Goal: Task Accomplishment & Management: Manage account settings

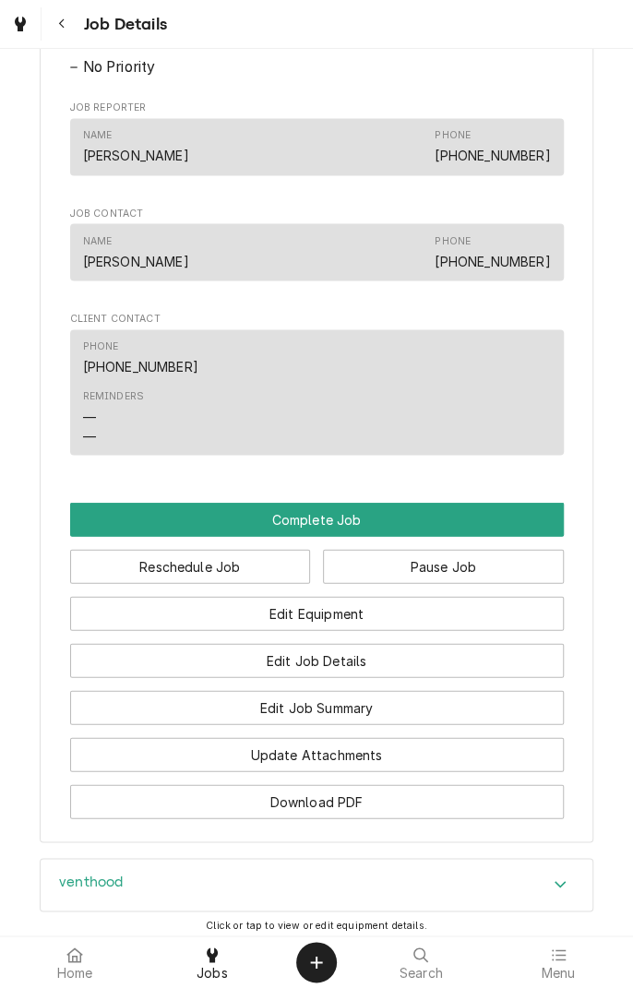
scroll to position [980, 0]
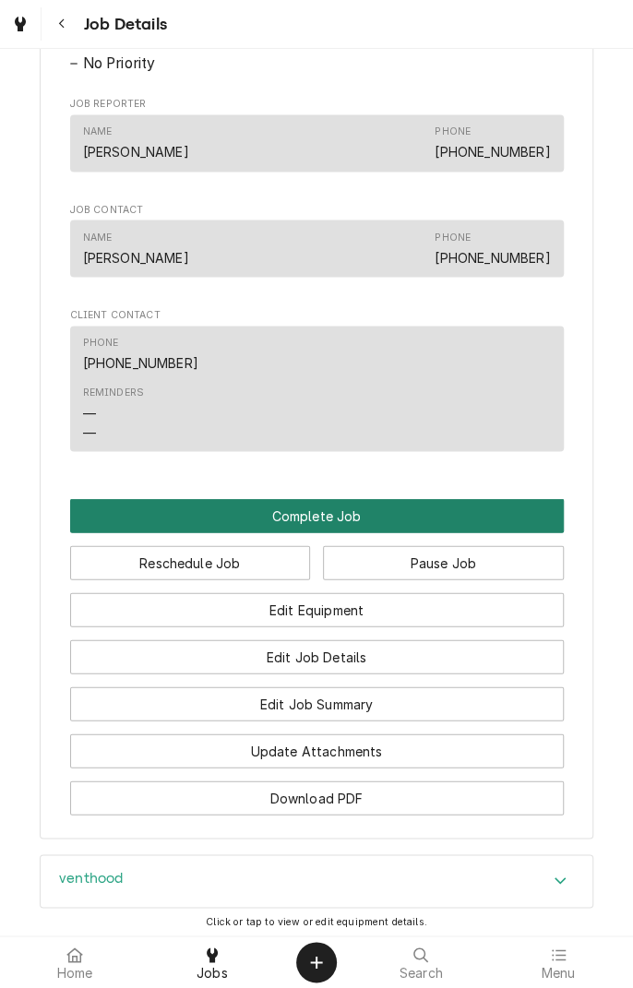
click at [348, 533] on button "Complete Job" at bounding box center [317, 515] width 494 height 34
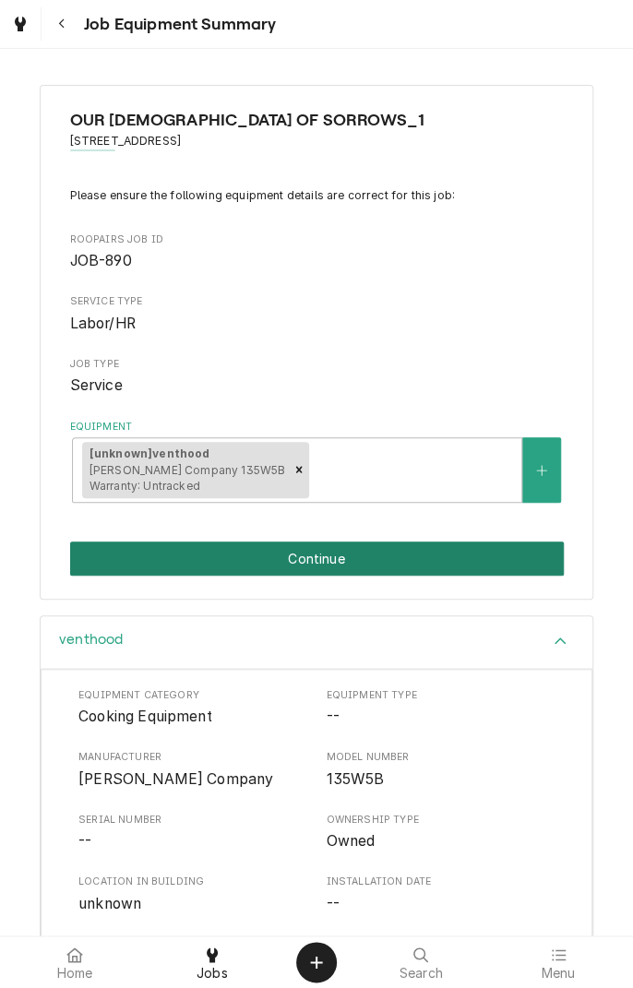
click at [379, 555] on button "Continue" at bounding box center [317, 559] width 494 height 34
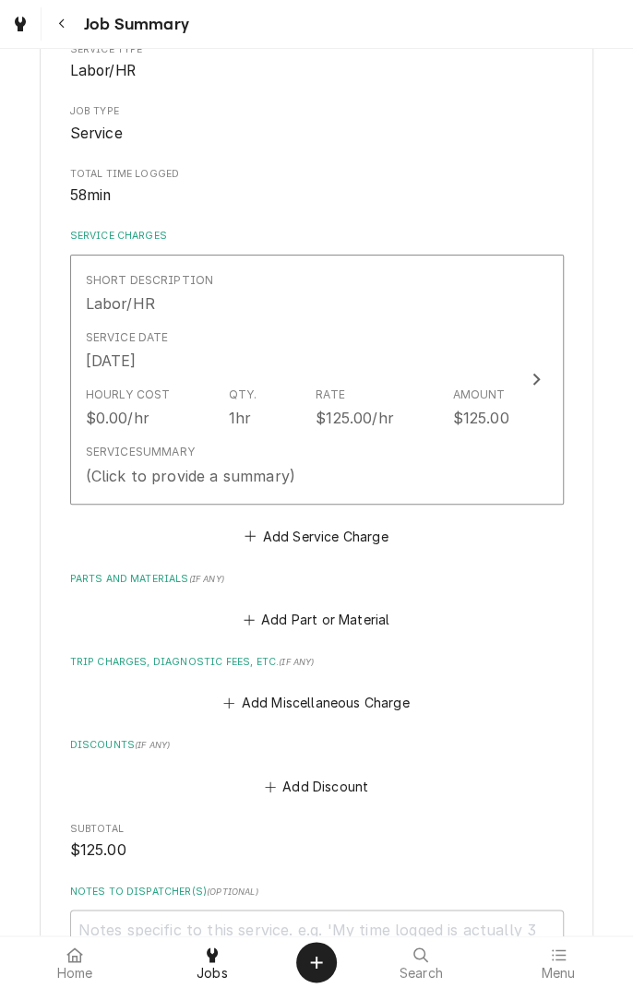
scroll to position [270, 0]
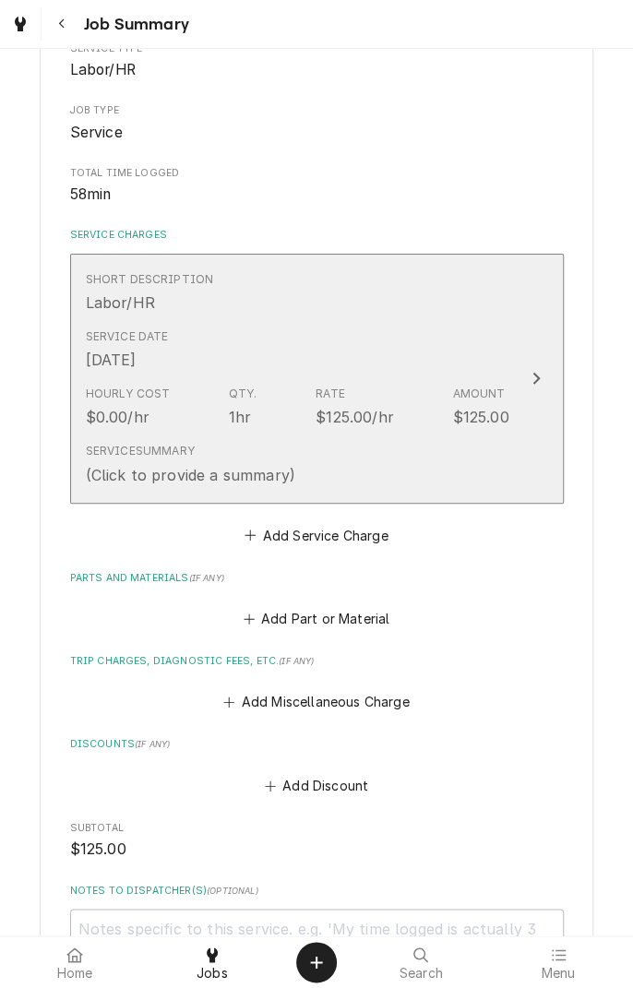
click at [432, 321] on div "Service Date [DATE]" at bounding box center [298, 349] width 424 height 57
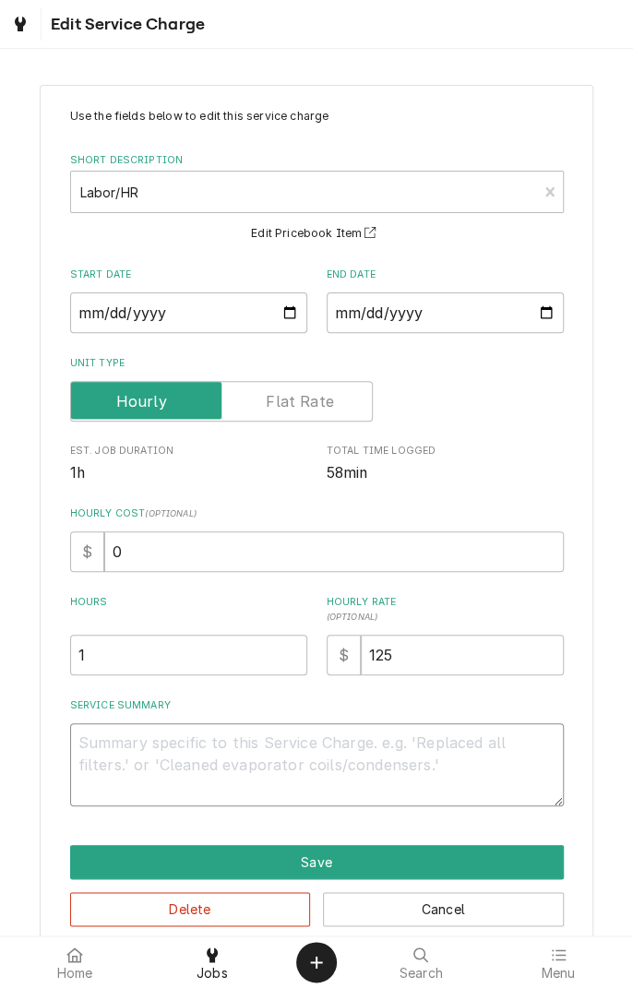
click at [425, 749] on textarea "Service Summary" at bounding box center [317, 765] width 494 height 83
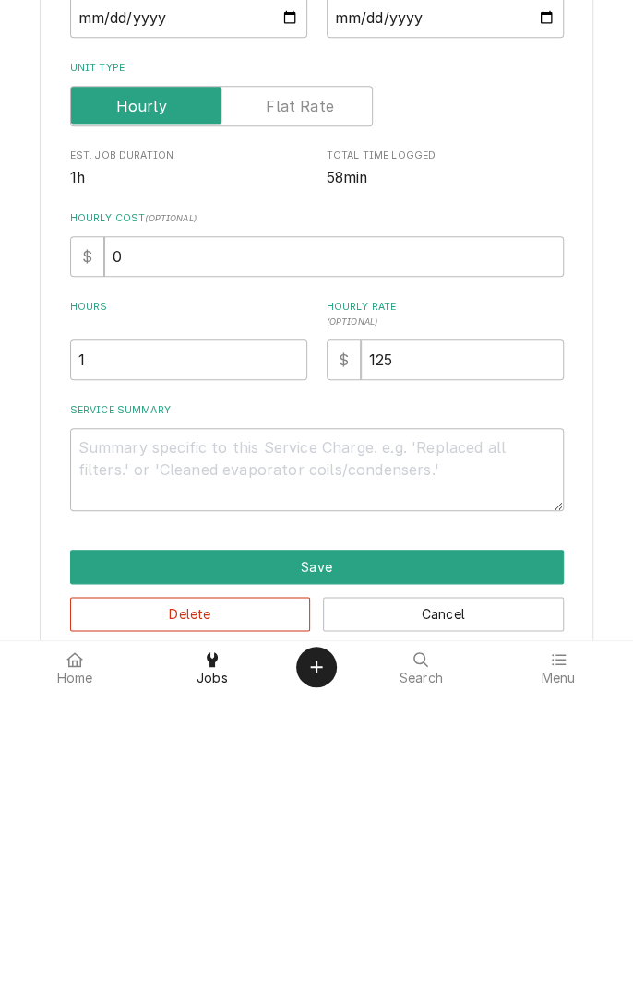
click at [0, 862] on div "Use the fields below to edit this service charge Short Description Labor/HR Edi…" at bounding box center [316, 517] width 633 height 898
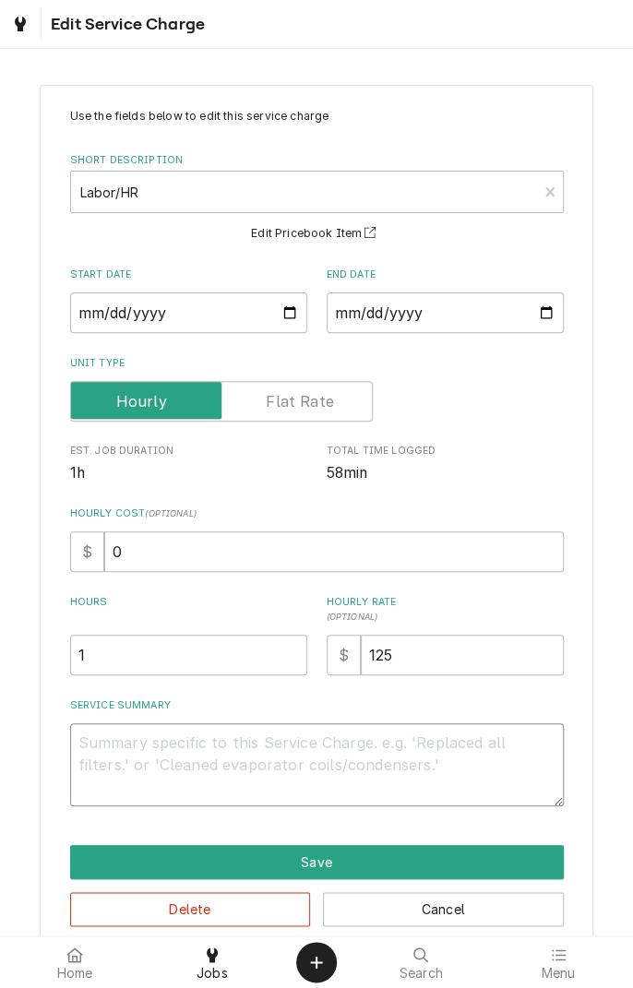
click at [439, 769] on textarea "Service Summary" at bounding box center [317, 765] width 494 height 83
type textarea "x"
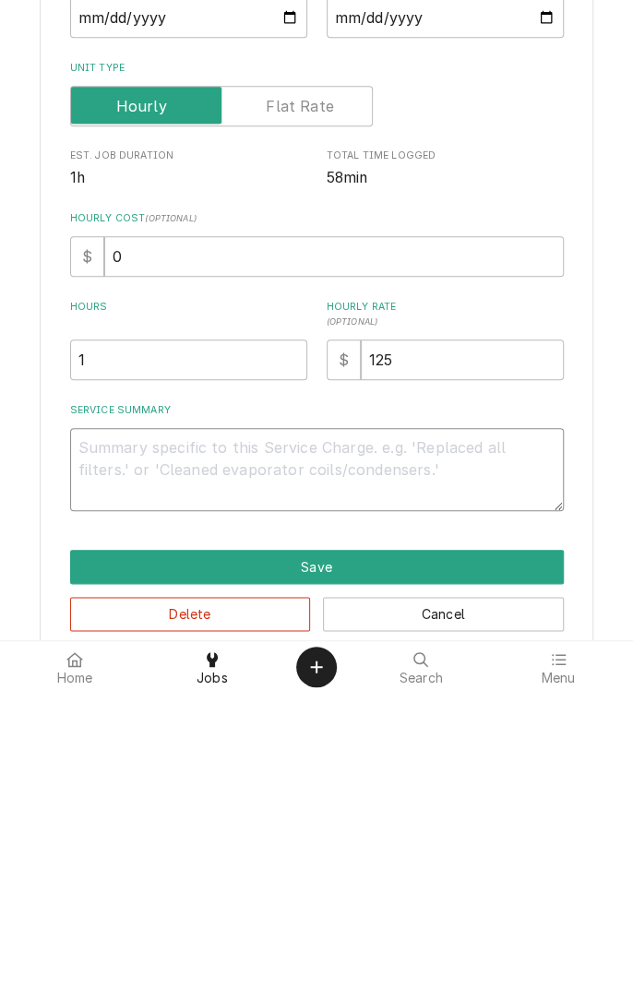
type textarea "F"
type textarea "x"
type textarea "Fo"
type textarea "x"
type textarea "Fou"
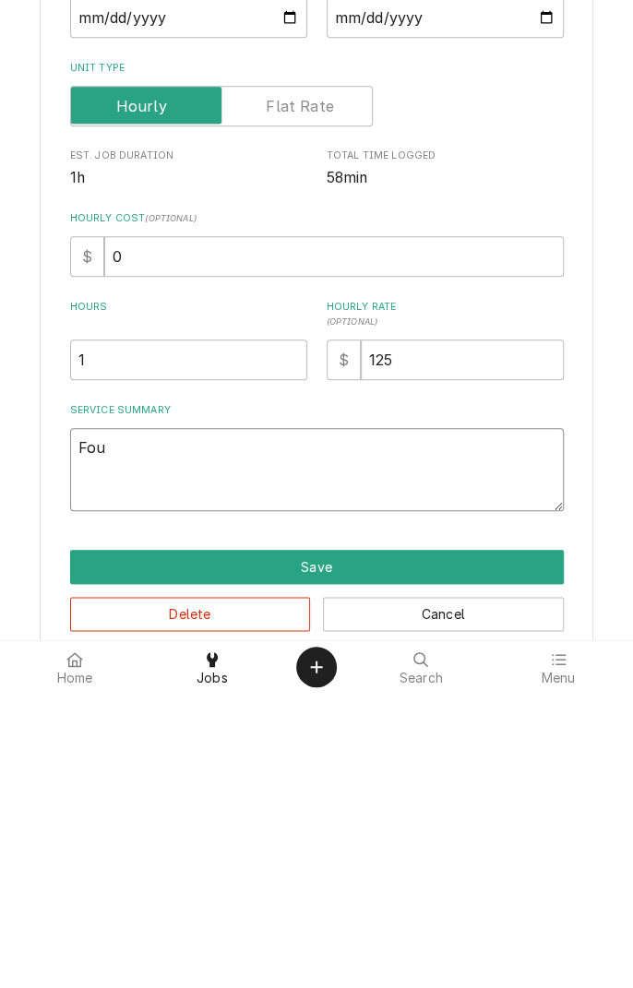
type textarea "x"
type textarea "Foun"
type textarea "x"
type textarea "Found"
type textarea "x"
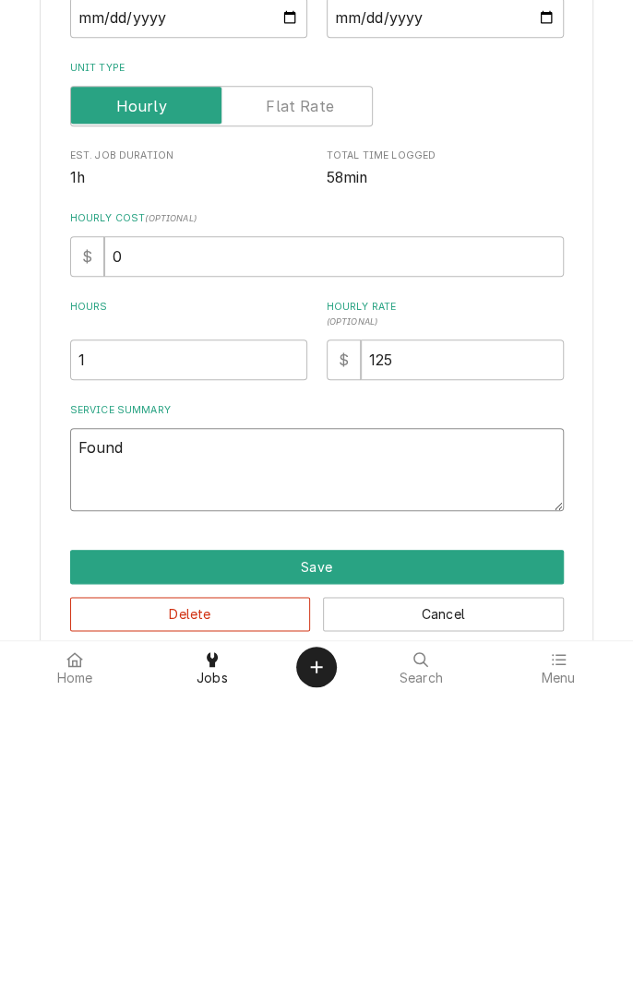
type textarea "Found"
type textarea "x"
type textarea "Found b"
type textarea "x"
type textarea "Found bu"
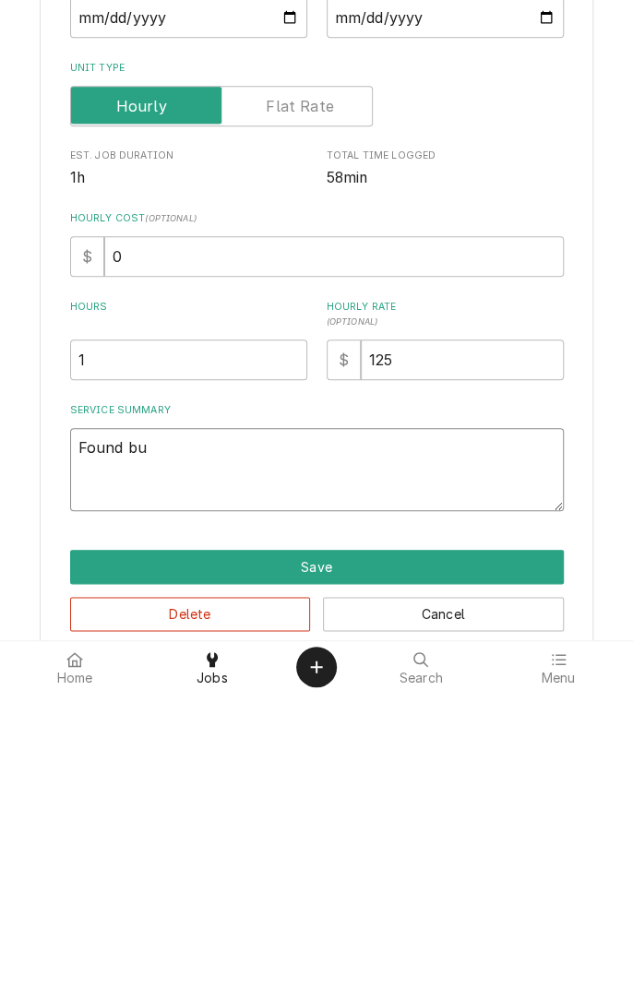
type textarea "x"
type textarea "Found bus"
type textarea "x"
type textarea "Found bust"
type textarea "x"
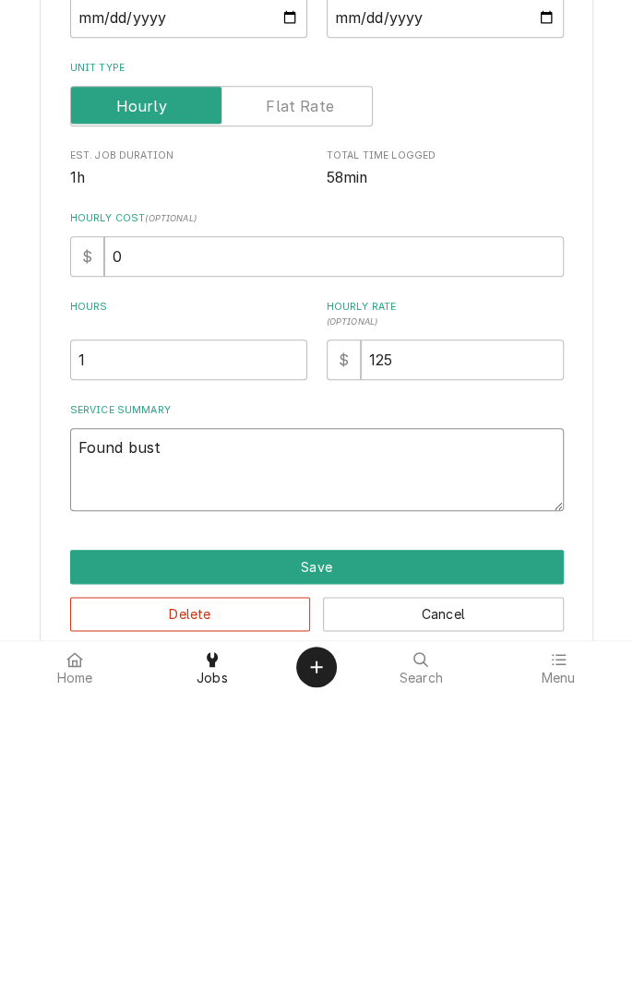
type textarea "Found buste"
type textarea "x"
type textarea "Found busted"
type textarea "x"
type textarea "Found busted"
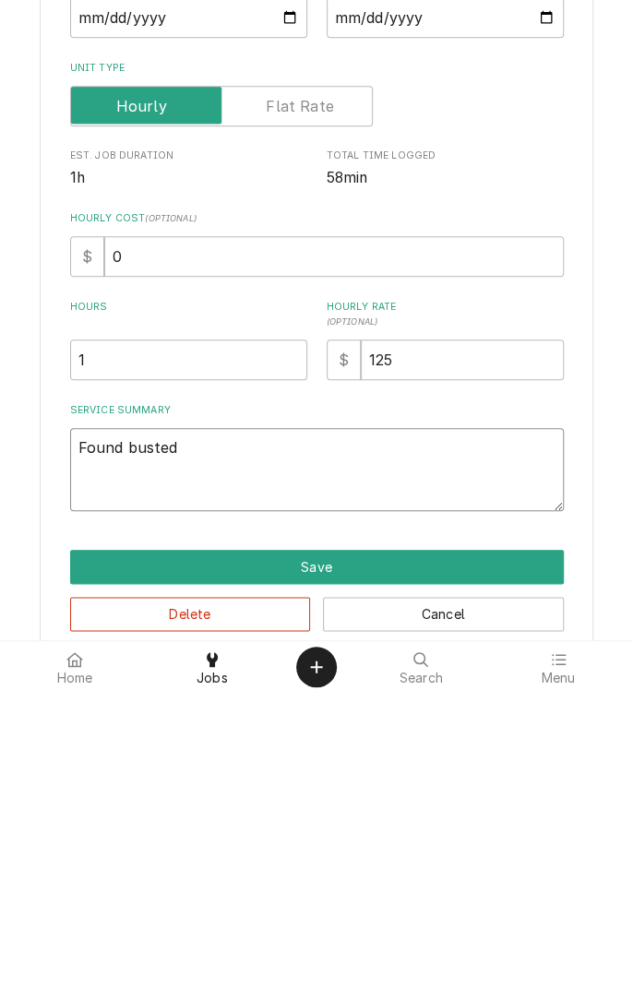
type textarea "x"
type textarea "Found busted b"
type textarea "x"
type textarea "Found busted be"
type textarea "x"
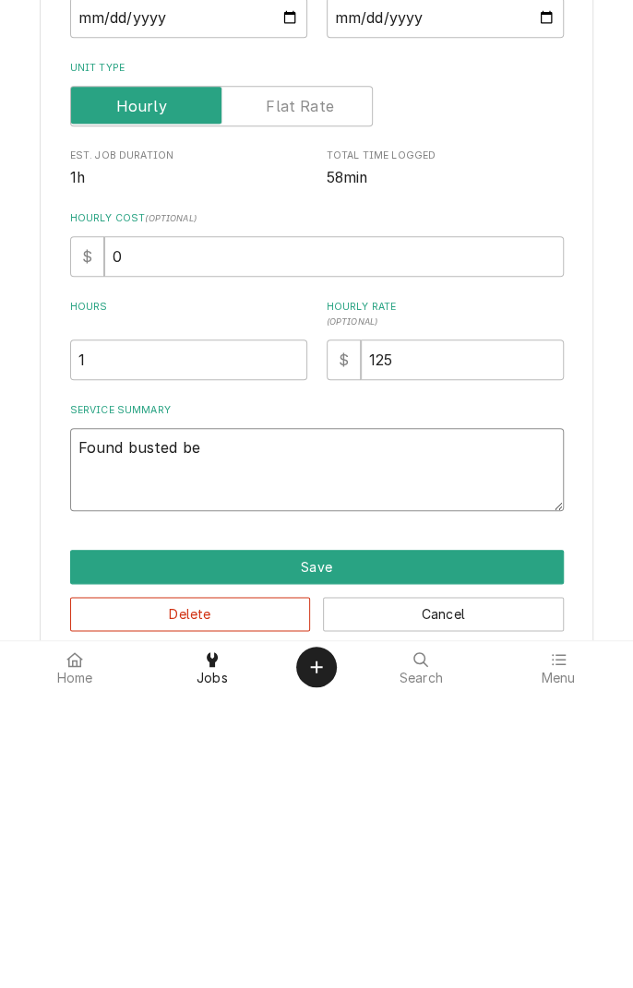
type textarea "Found busted bel"
type textarea "x"
type textarea "Found busted belt"
type textarea "x"
type textarea "Found busted belt"
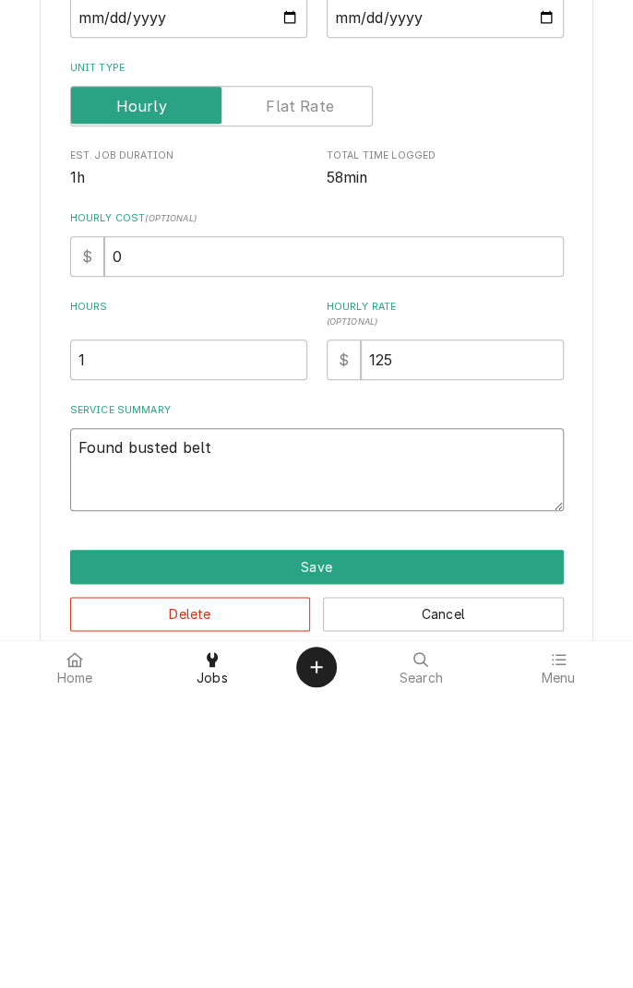
type textarea "x"
type textarea "Found busted belt r"
type textarea "x"
type textarea "Found busted belt re"
type textarea "x"
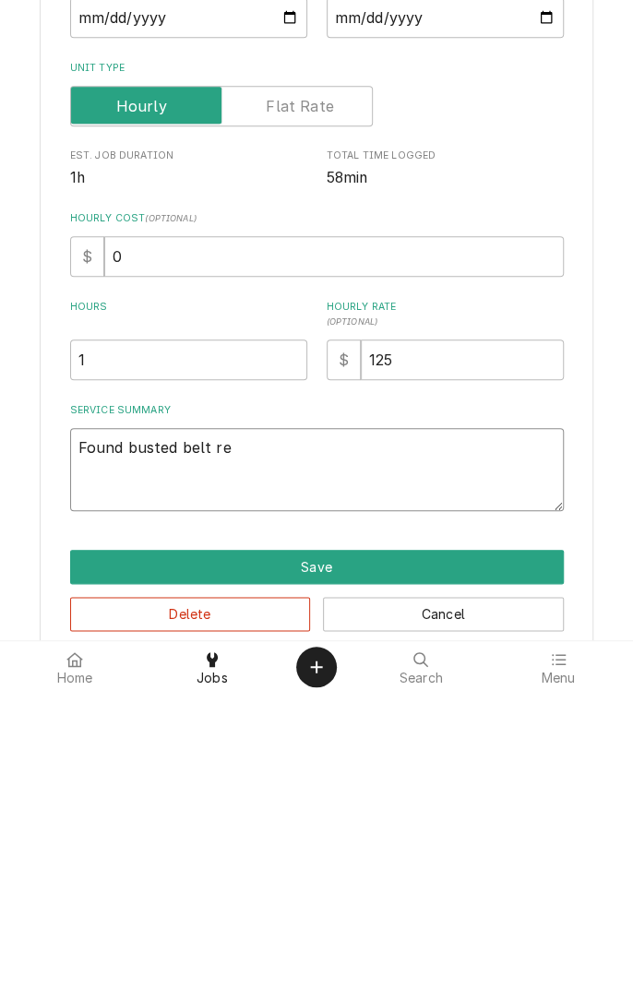
type textarea "Found busted belt rep"
type textarea "x"
type textarea "Found busted belt repl"
type textarea "x"
type textarea "Found busted belt replaced"
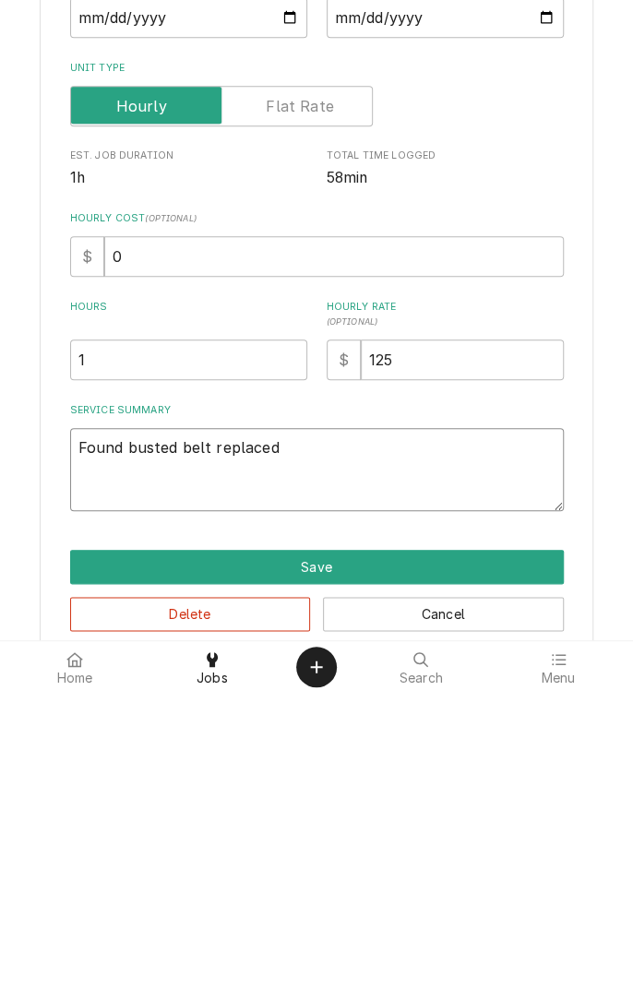
type textarea "x"
type textarea "Found busted belt replaced b"
type textarea "x"
type textarea "Found busted belt replaced be"
type textarea "x"
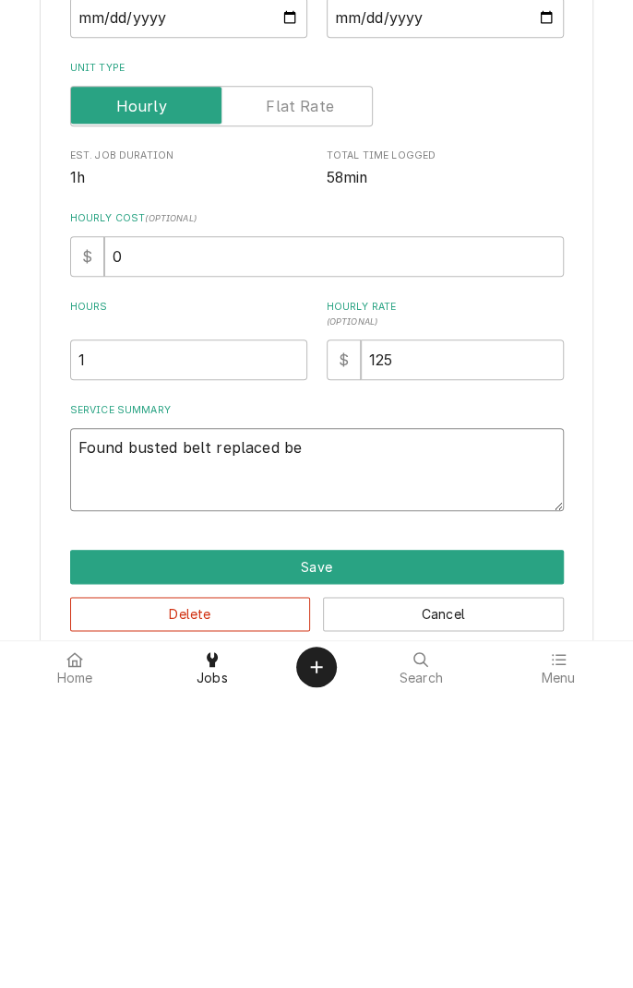
type textarea "Found busted belt replaced bel"
type textarea "x"
type textarea "Found busted belt replaced belt"
type textarea "x"
type textarea "Found busted belt replaced belts"
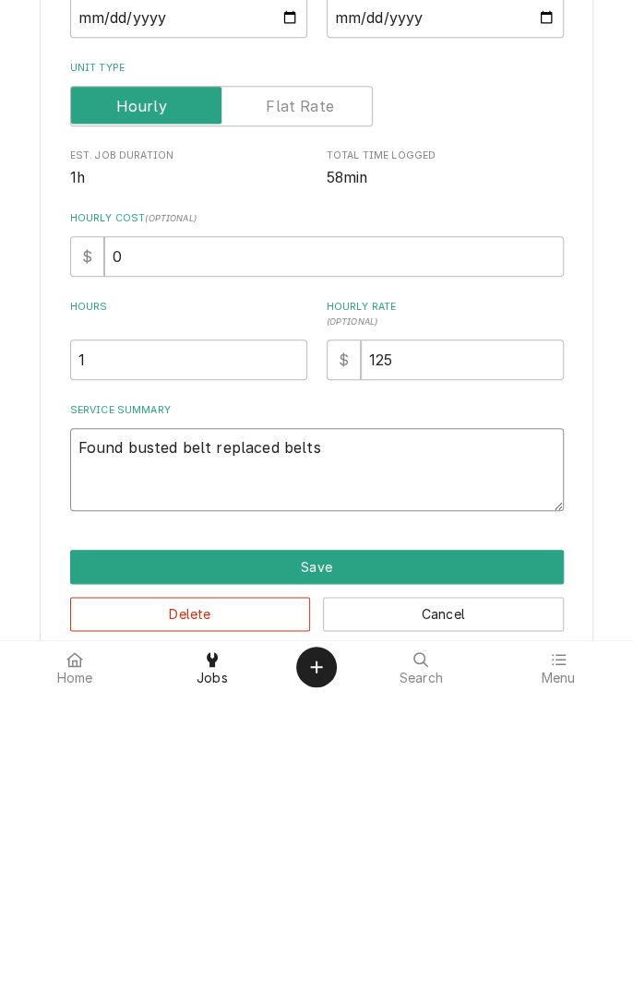
type textarea "x"
type textarea "Found busted belt replaced belts a"
type textarea "x"
type textarea "Found busted belt replaced belts a"
type textarea "x"
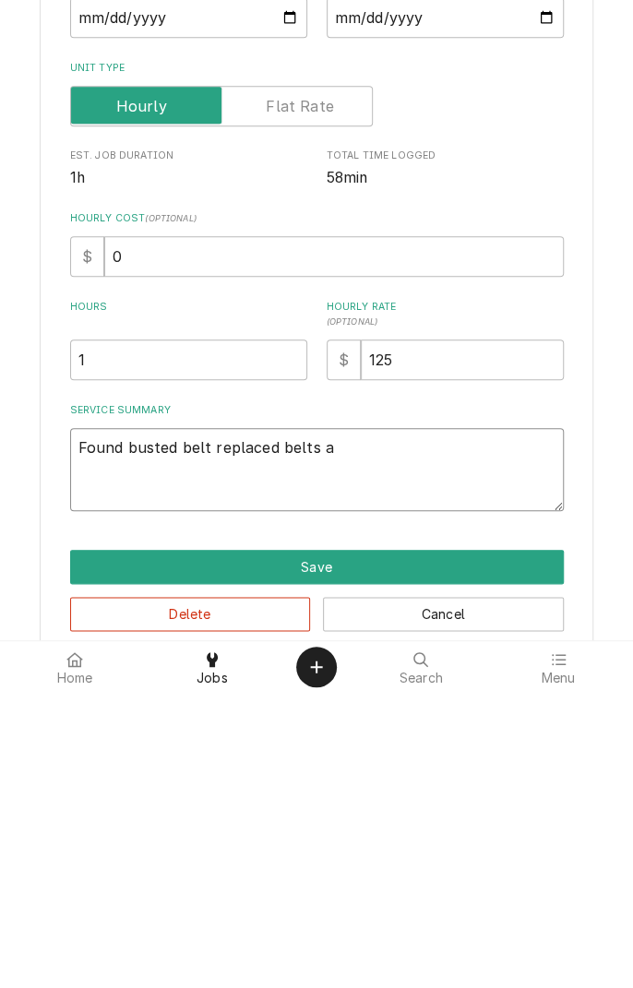
type textarea "Found busted belt replaced belts a"
type textarea "x"
type textarea "Found busted belt replaced belts"
type textarea "x"
type textarea "Found busted belt replaced belts a"
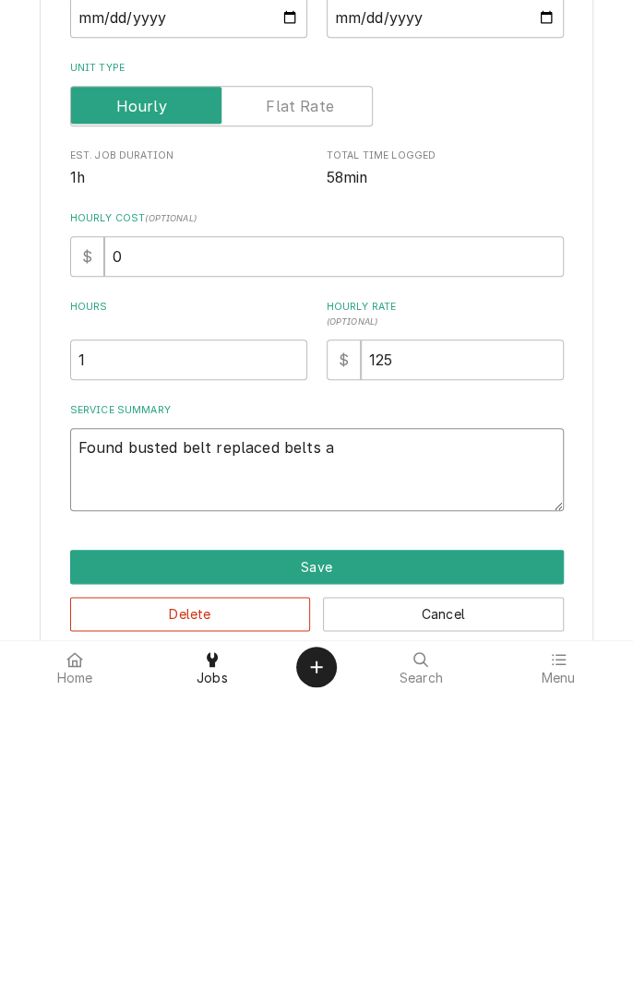
type textarea "x"
type textarea "Found busted belt replaced belts an"
type textarea "x"
type textarea "Found busted belt replaced belts and"
type textarea "x"
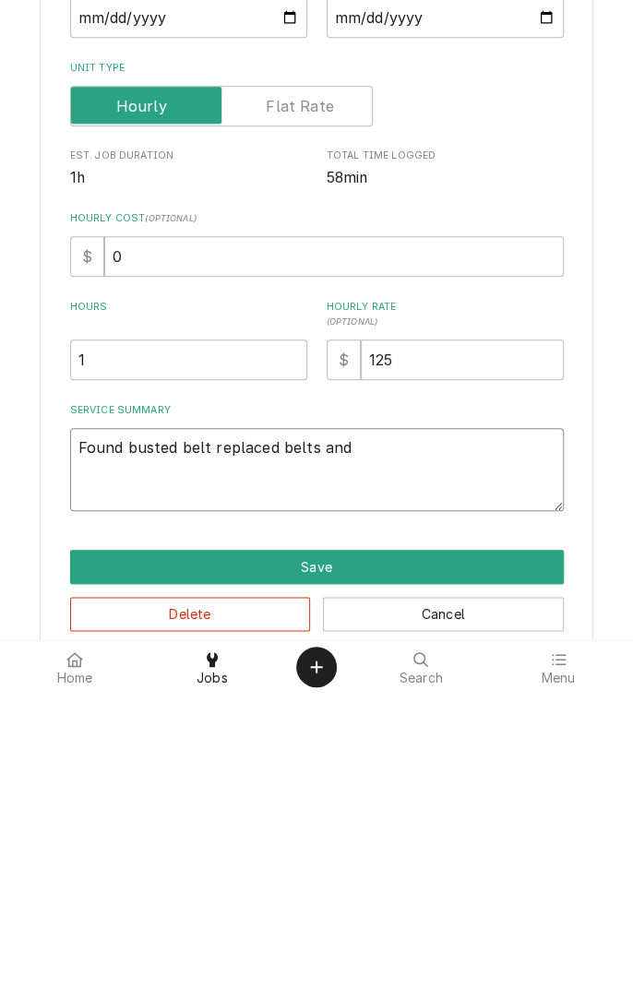
type textarea "Found busted belt replaced belts and"
type textarea "x"
type textarea "Found busted belt replaced belts and p"
type textarea "x"
type textarea "Found busted belt replaced belts and pu"
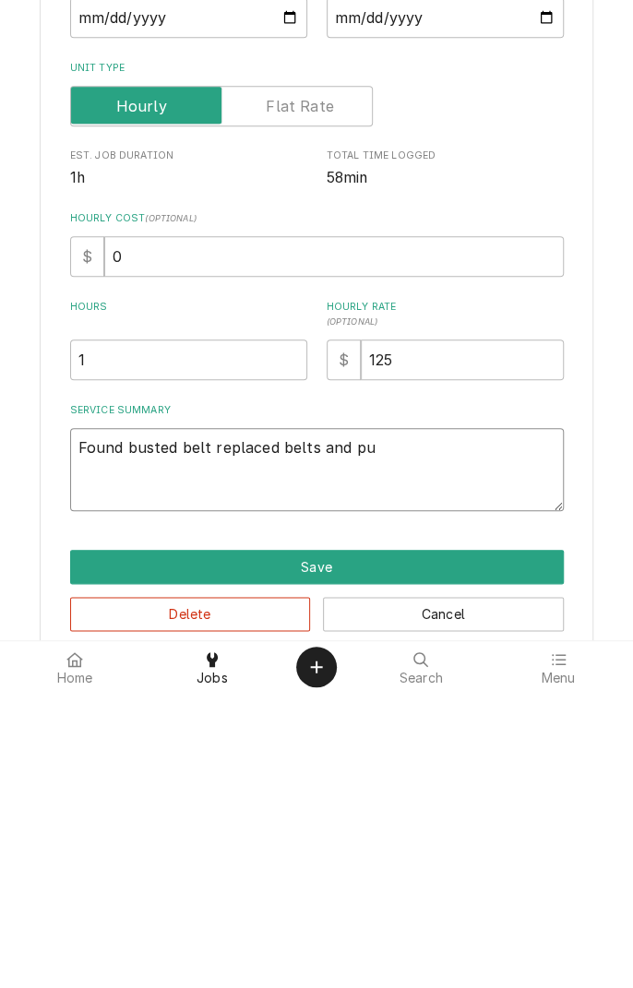
type textarea "x"
type textarea "Found busted belt replaced belts and put"
type textarea "x"
type textarea "Found busted belt replaced belts and put"
type textarea "x"
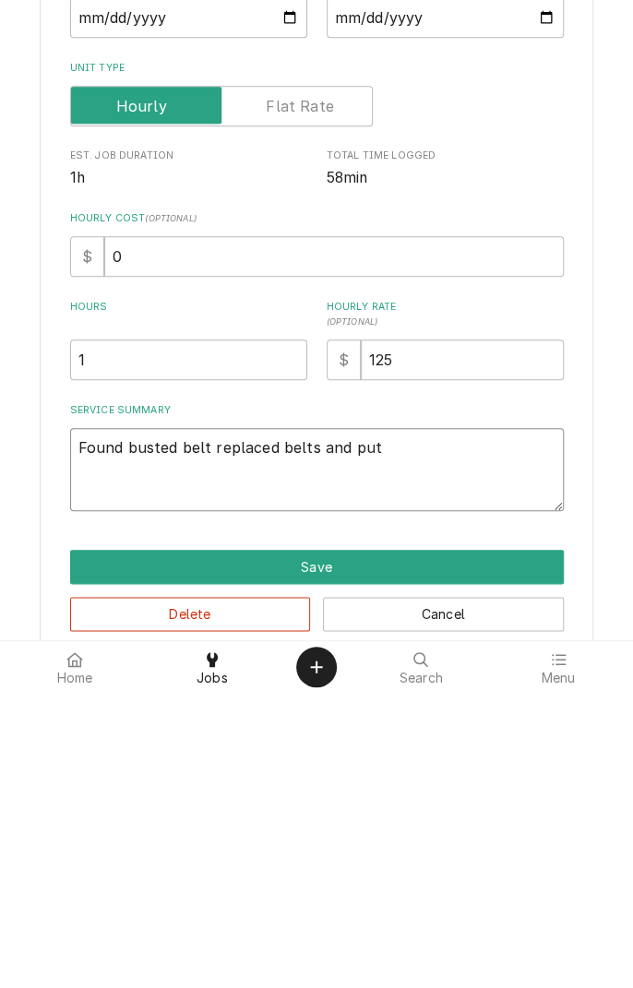
type textarea "Found busted belt replaced belts and put b"
type textarea "x"
type textarea "Found busted belt replaced belts and put ba"
type textarea "x"
type textarea "Found busted belt replaced belts and put bac"
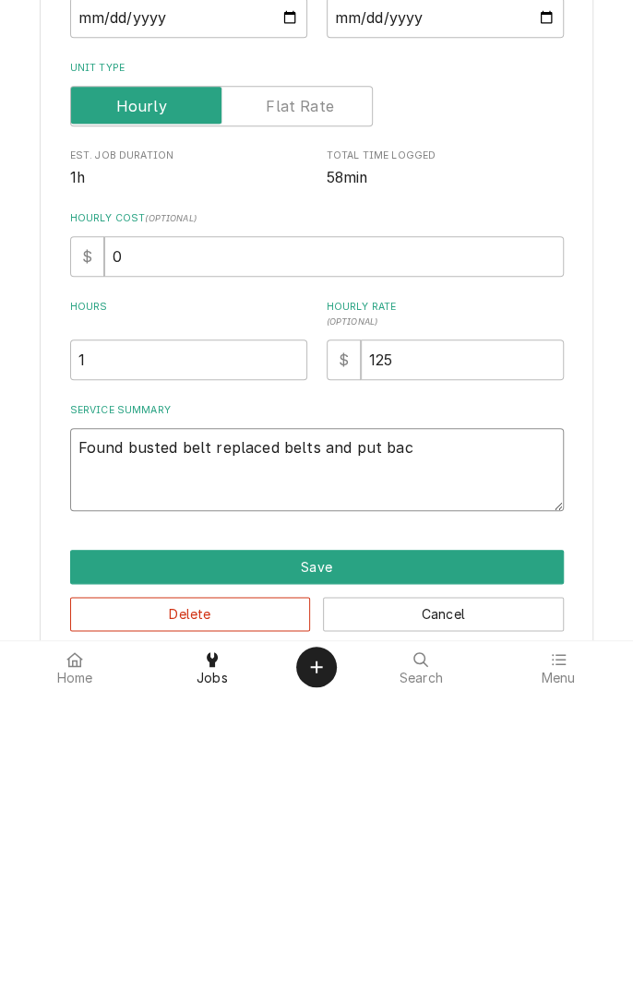
type textarea "x"
type textarea "Found busted belt replaced belts and put back"
type textarea "x"
type textarea "Found busted belt replaced belts and put back"
type textarea "x"
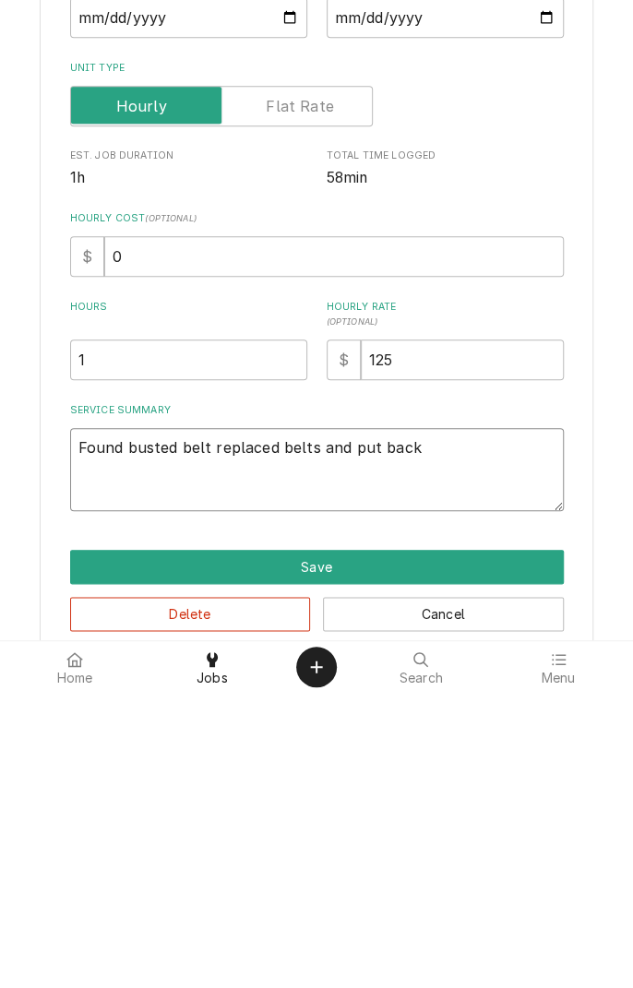
type textarea "Found busted belt replaced belts and put back i"
type textarea "x"
type textarea "Found busted belt replaced belts and put back in"
type textarea "x"
type textarea "Found busted belt replaced belts and put back into"
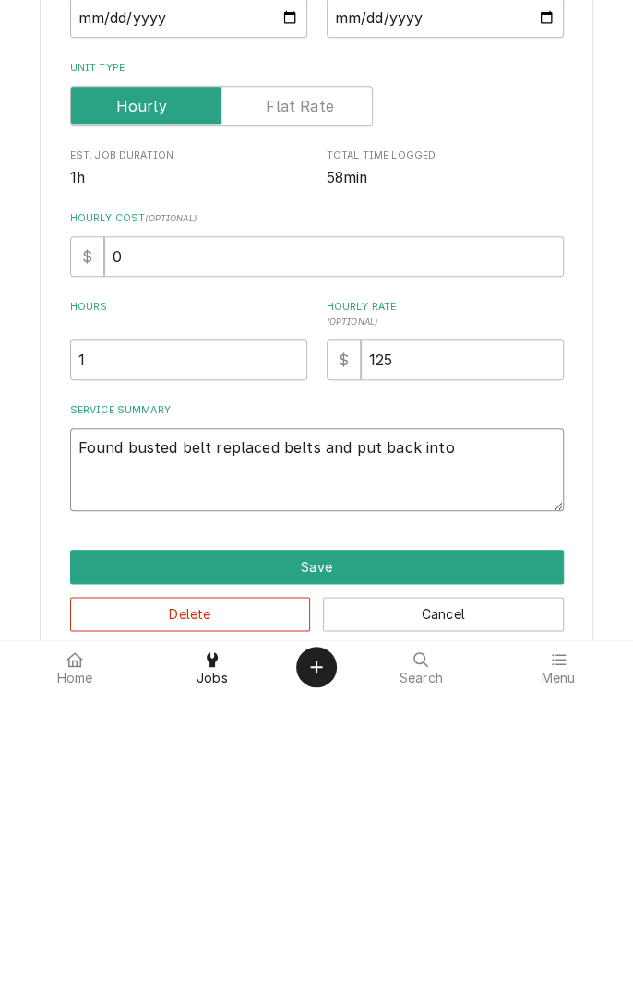
type textarea "x"
type textarea "Found busted belt replaced belts and put back into service"
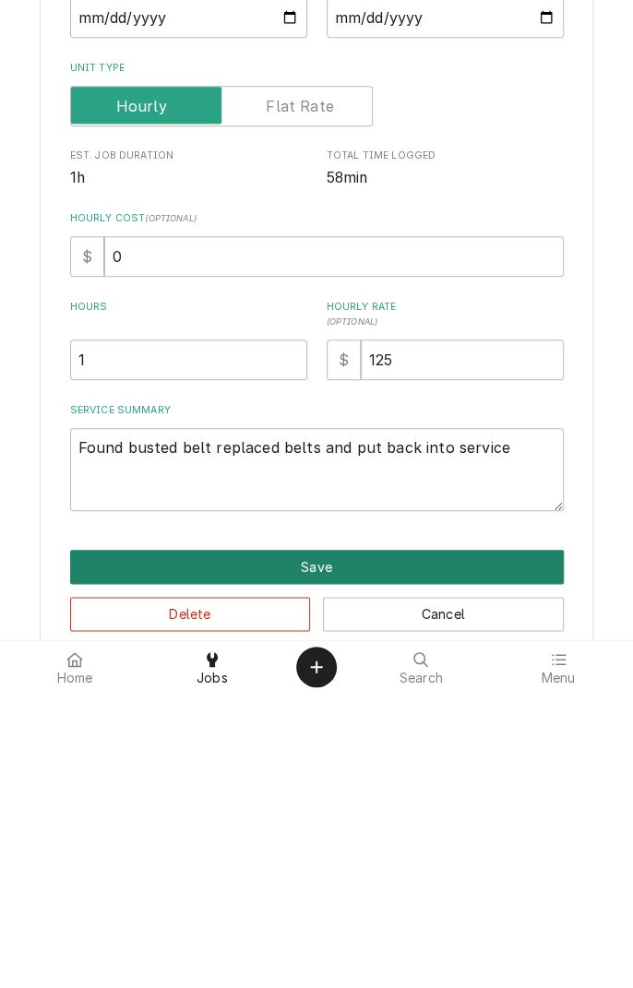
click at [488, 860] on button "Save" at bounding box center [317, 862] width 494 height 34
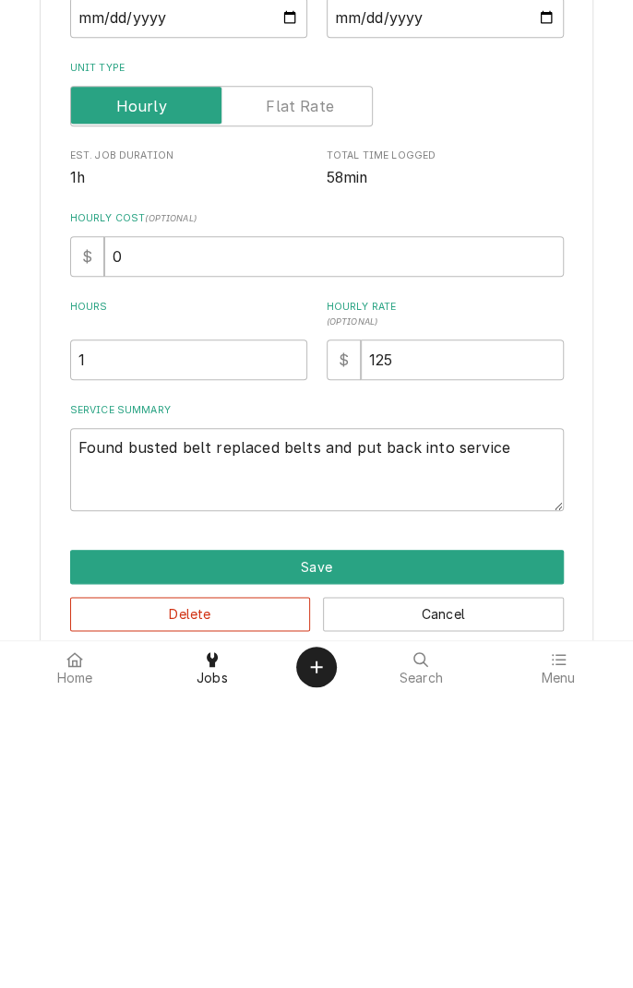
type textarea "x"
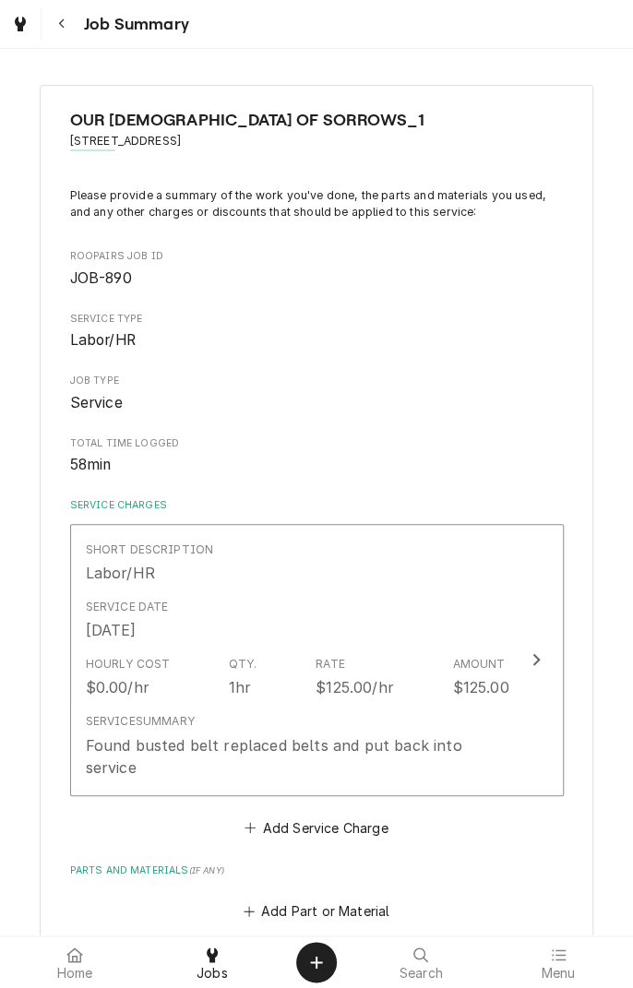
scroll to position [270, 0]
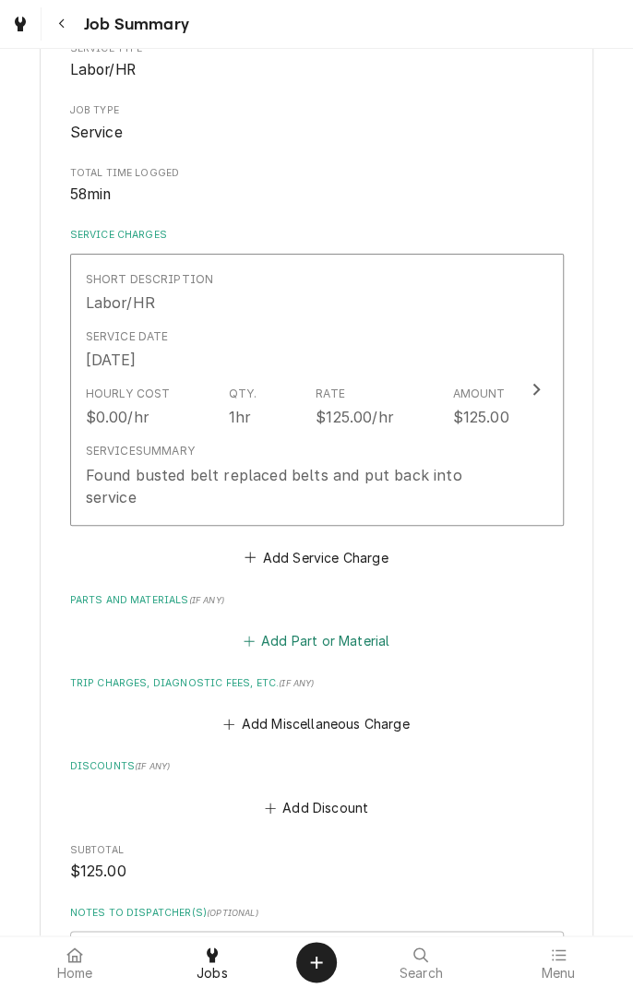
click at [377, 628] on button "Add Part or Material" at bounding box center [316, 641] width 152 height 26
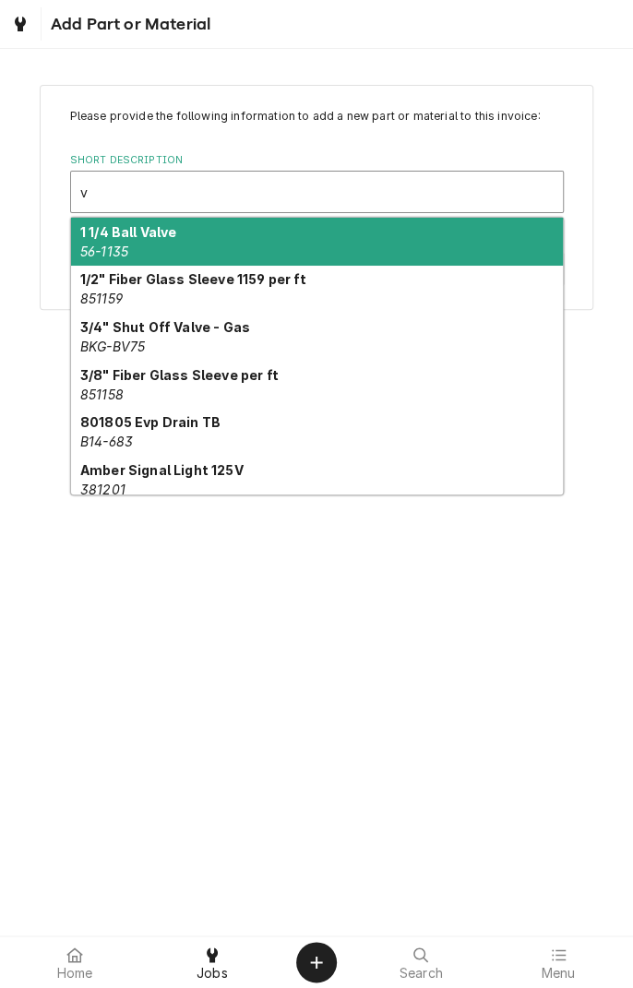
type input "v"
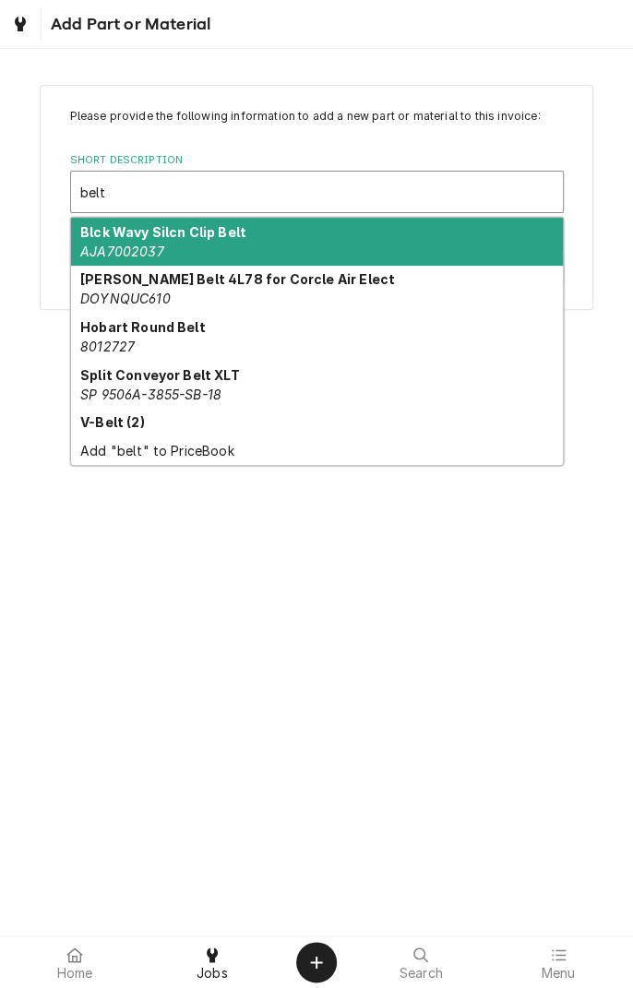
click at [115, 422] on strong "V-Belt (2)" at bounding box center [112, 422] width 65 height 16
type input "belt"
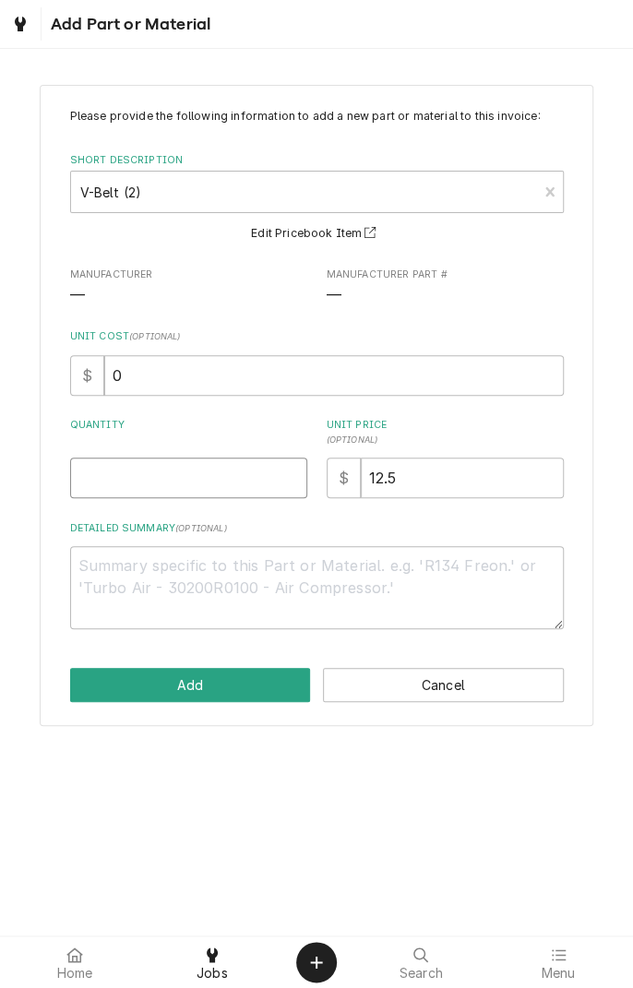
click at [183, 478] on input "Quantity" at bounding box center [188, 478] width 237 height 41
type textarea "x"
type input "1"
type textarea "x"
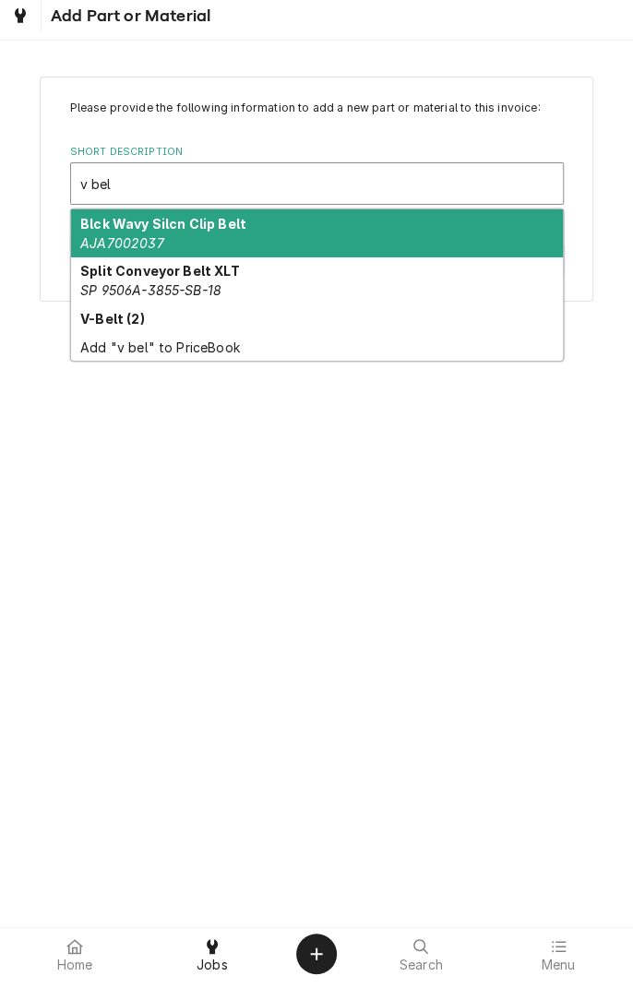
click at [113, 321] on strong "V-Belt (2)" at bounding box center [112, 327] width 65 height 16
type input "v bel"
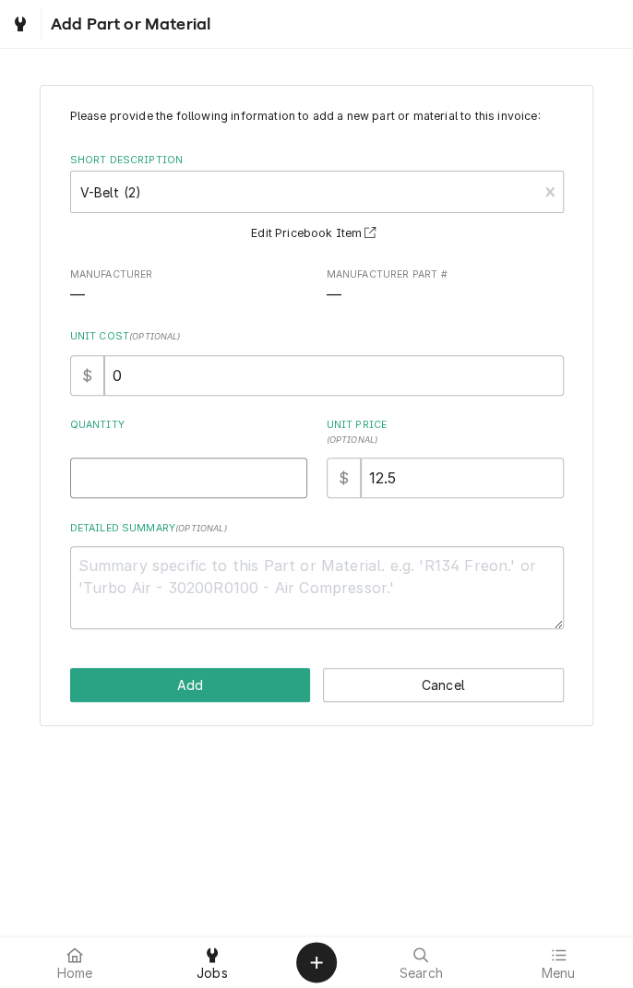
click at [192, 473] on input "Quantity" at bounding box center [188, 478] width 237 height 41
type textarea "x"
type input "1"
type textarea "x"
type input "1"
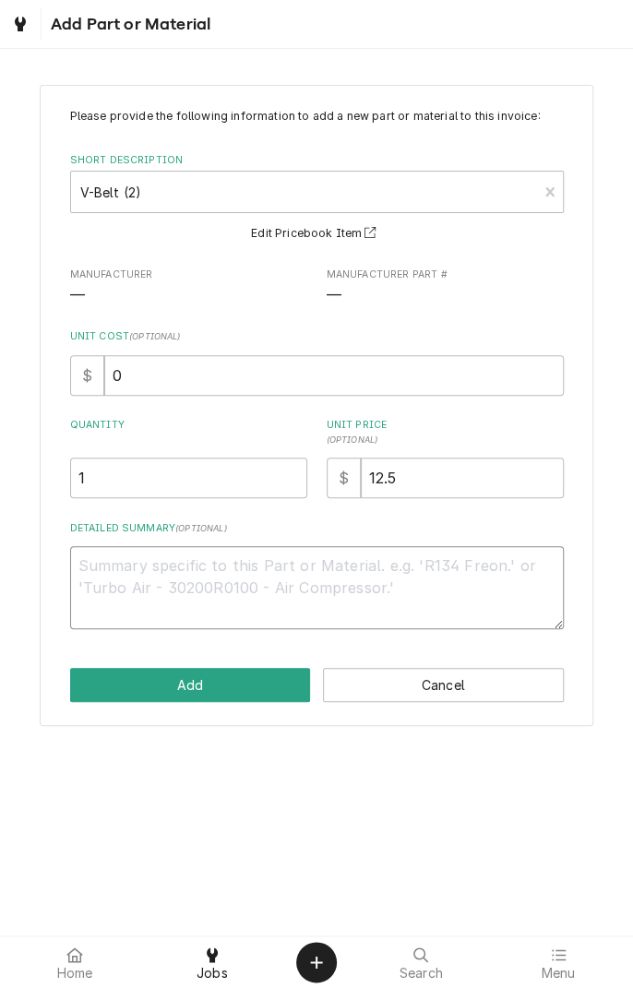
click at [372, 591] on textarea "Detailed Summary ( optional )" at bounding box center [317, 587] width 494 height 83
type textarea "x"
type textarea "B"
type textarea "x"
type textarea "Be"
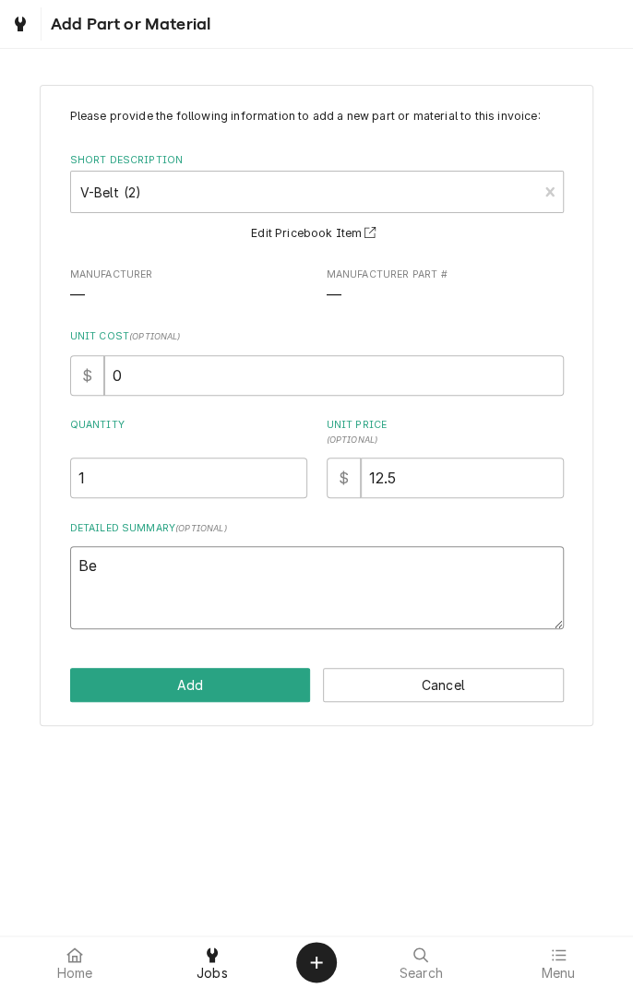
type textarea "x"
type textarea "Bel"
type textarea "x"
type textarea "Belt"
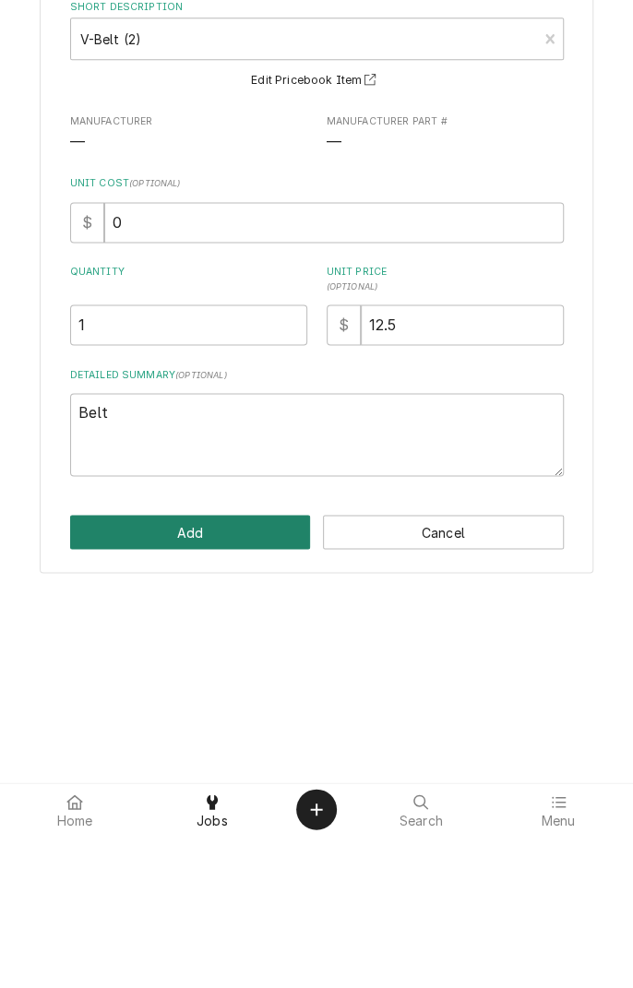
click at [257, 691] on button "Add" at bounding box center [190, 685] width 241 height 34
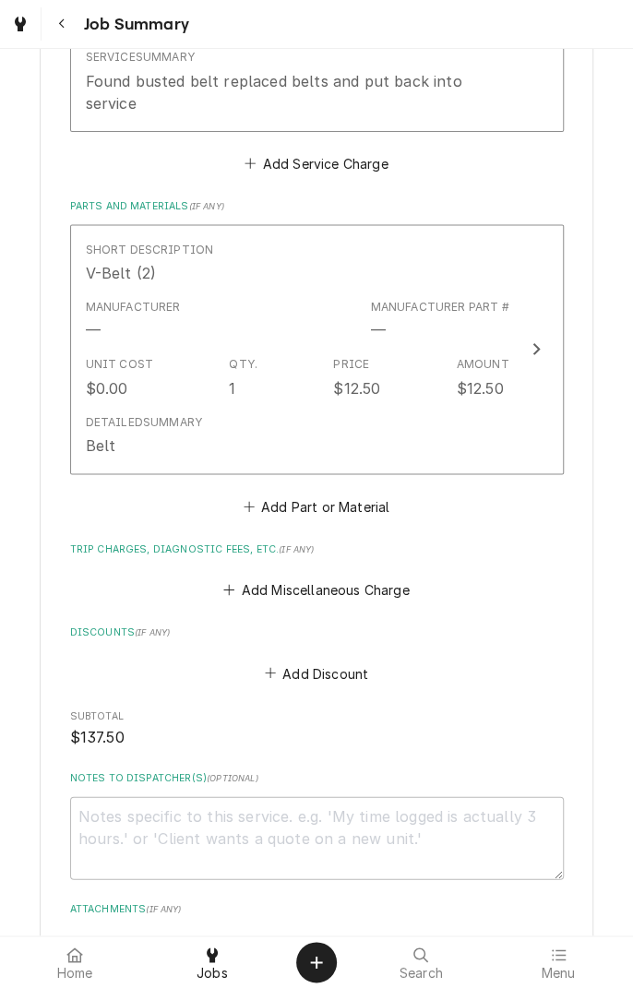
scroll to position [671, 0]
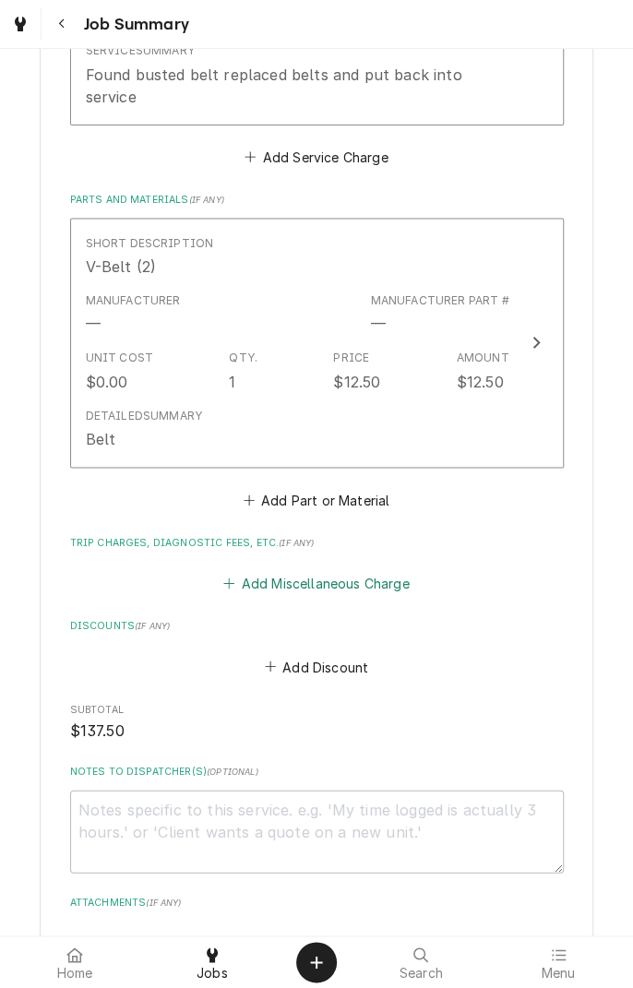
click at [368, 570] on button "Add Miscellaneous Charge" at bounding box center [317, 583] width 192 height 26
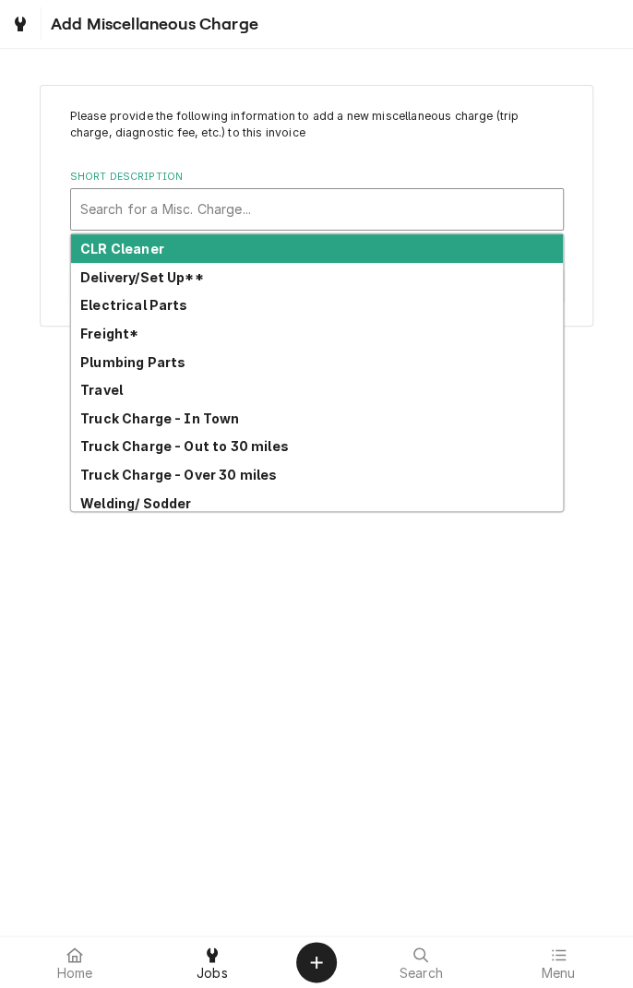
click at [219, 422] on strong "Truck Charge - In Town" at bounding box center [160, 419] width 160 height 16
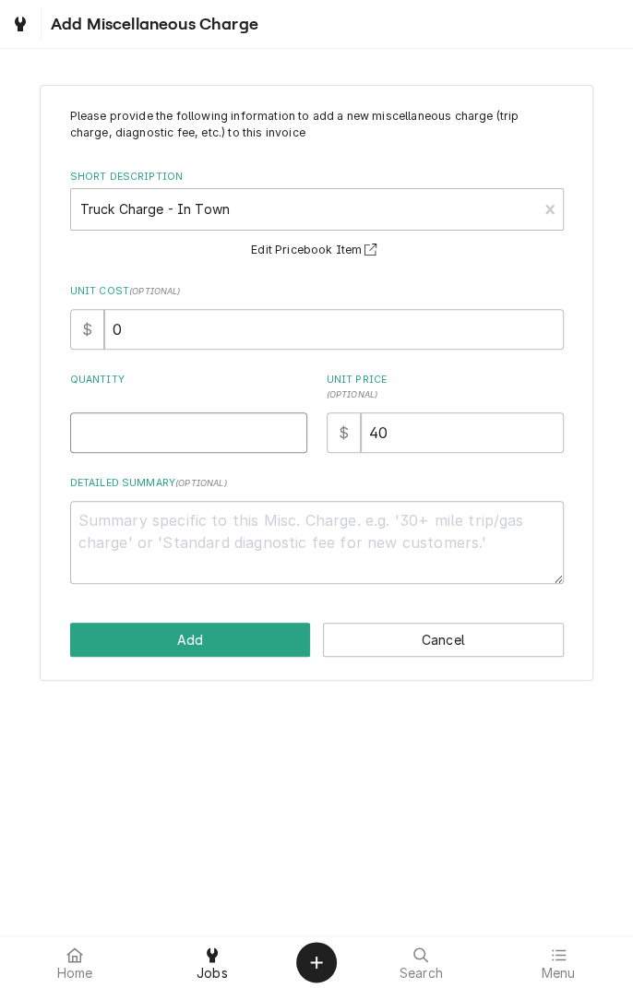
click at [218, 437] on input "Quantity" at bounding box center [188, 433] width 237 height 41
type textarea "x"
type input "1"
type textarea "x"
type input "1"
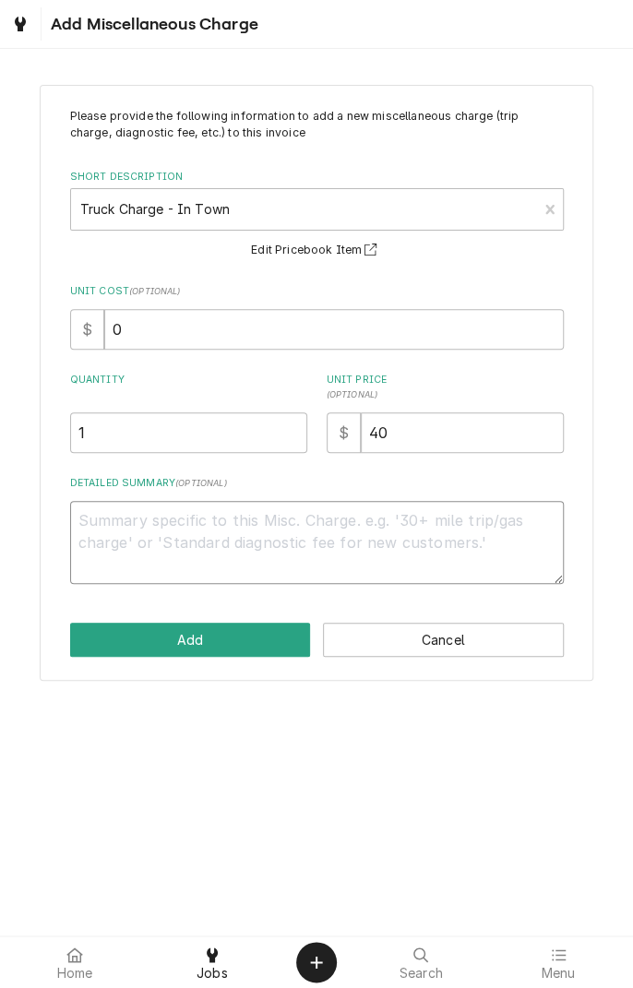
click at [271, 525] on textarea "Detailed Summary ( optional )" at bounding box center [317, 542] width 494 height 83
type textarea "x"
type textarea "T"
type textarea "x"
type textarea "Tr"
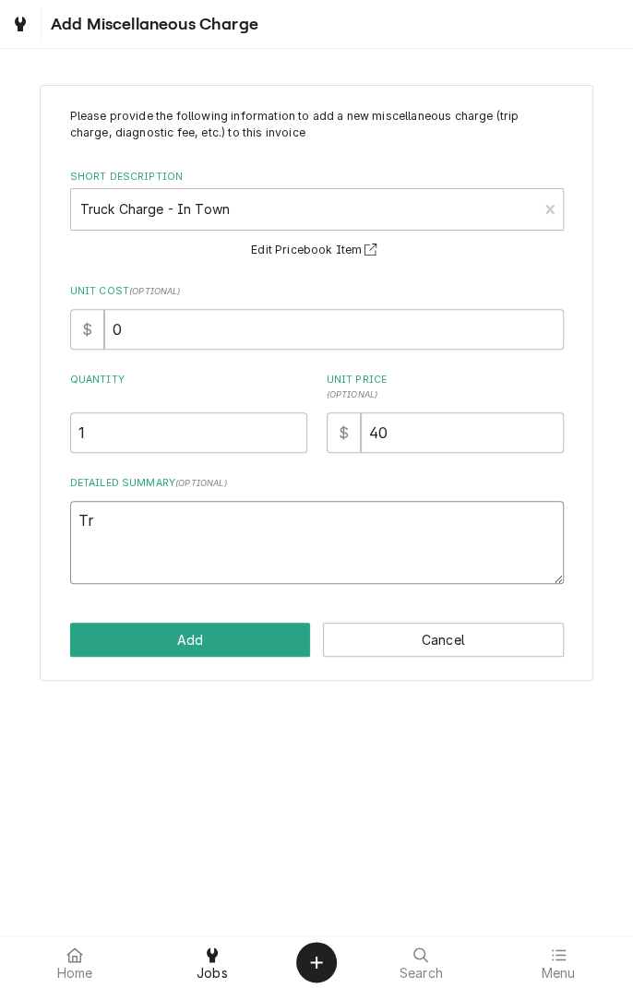
type textarea "x"
type textarea "Tru"
type textarea "x"
type textarea "Truck"
click at [236, 637] on button "Add" at bounding box center [190, 640] width 241 height 34
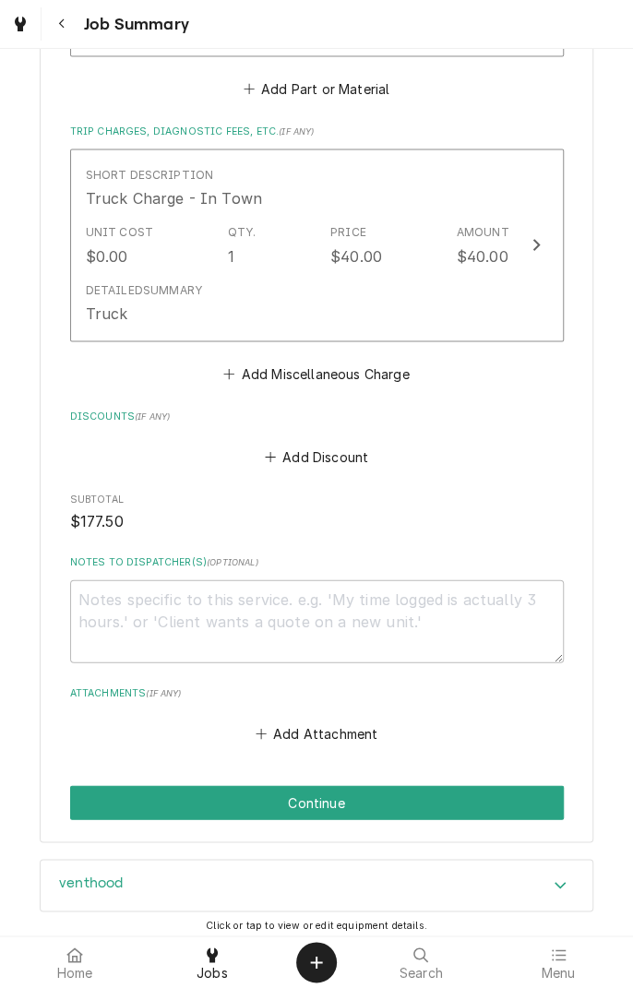
scroll to position [1156, 0]
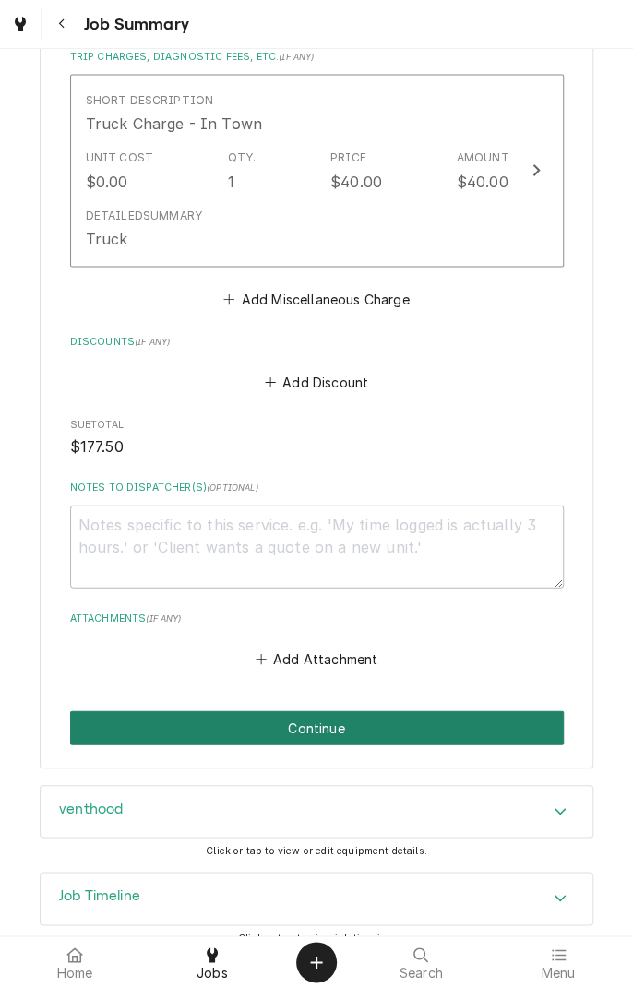
click at [395, 712] on button "Continue" at bounding box center [317, 729] width 494 height 34
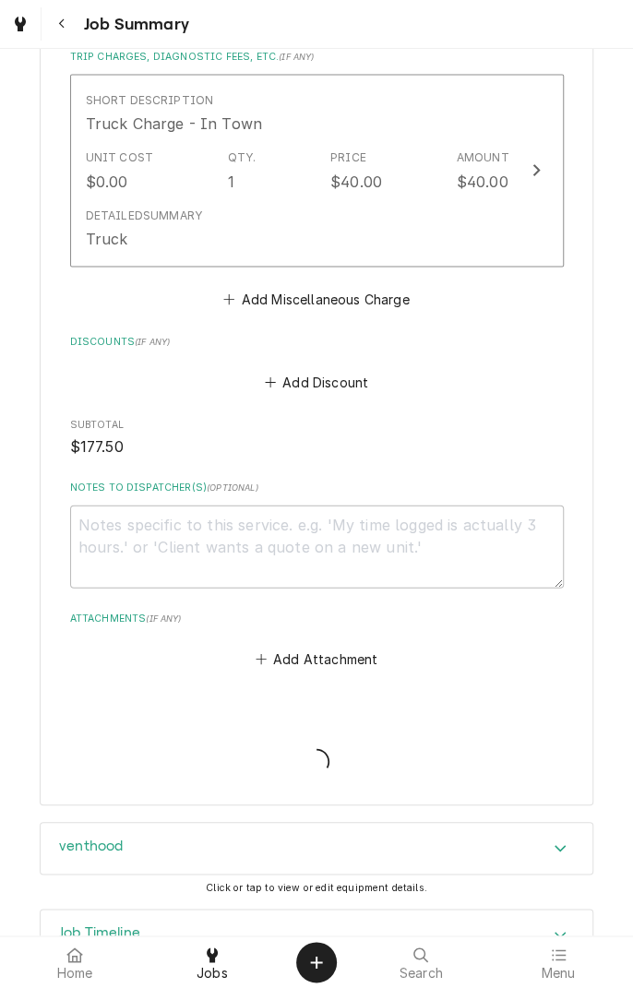
type textarea "x"
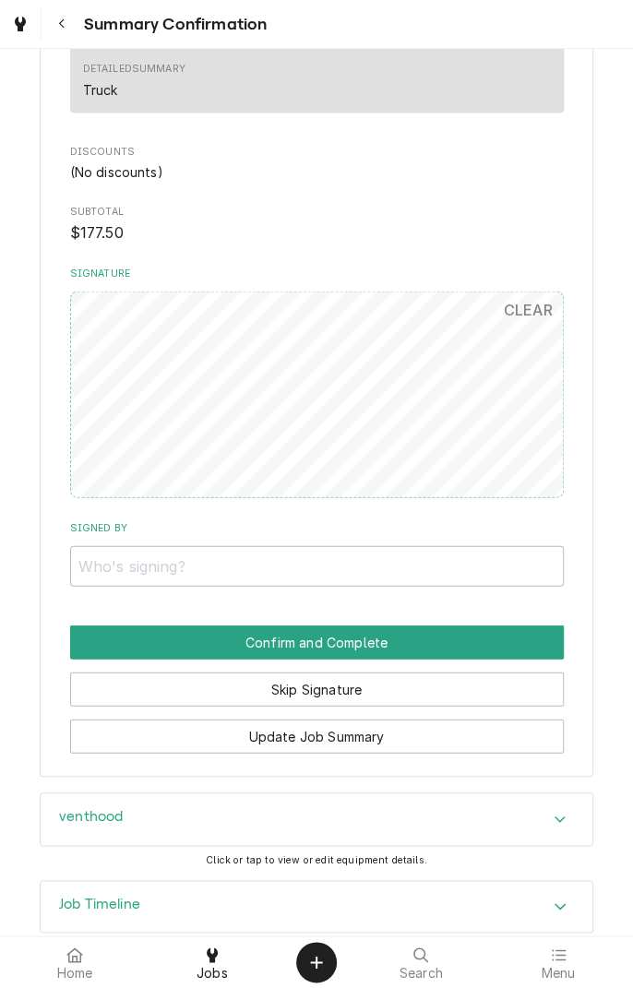
scroll to position [1131, 0]
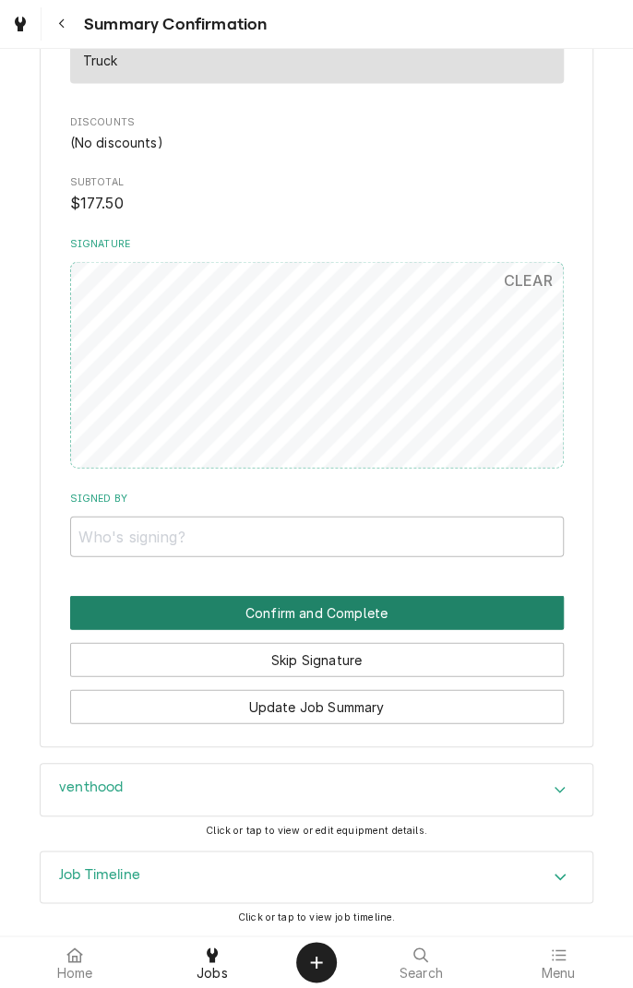
click at [506, 616] on button "Confirm and Complete" at bounding box center [317, 612] width 494 height 34
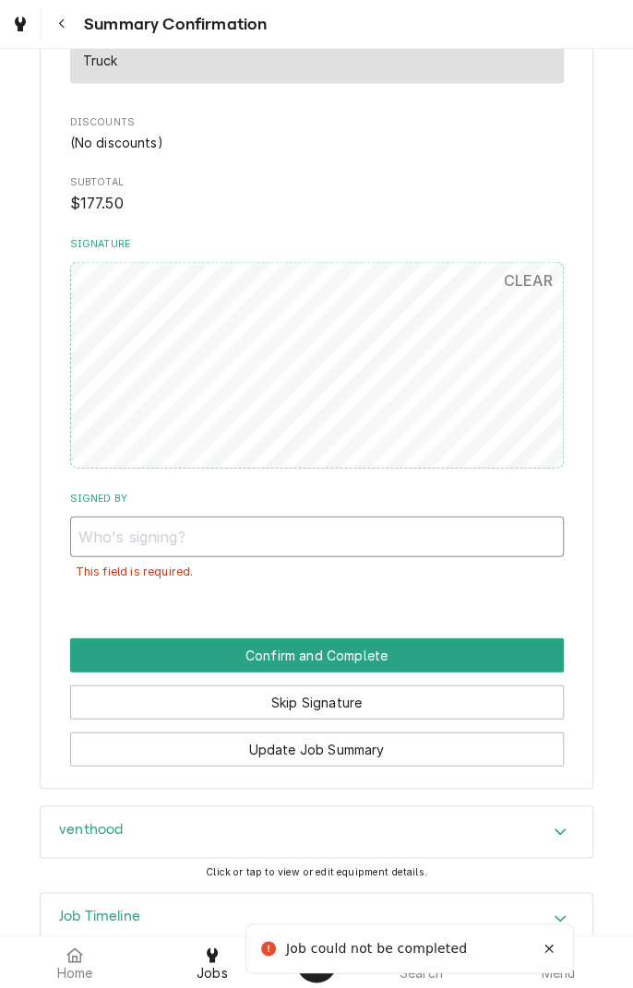
click at [263, 530] on input "Signed By" at bounding box center [317, 536] width 494 height 41
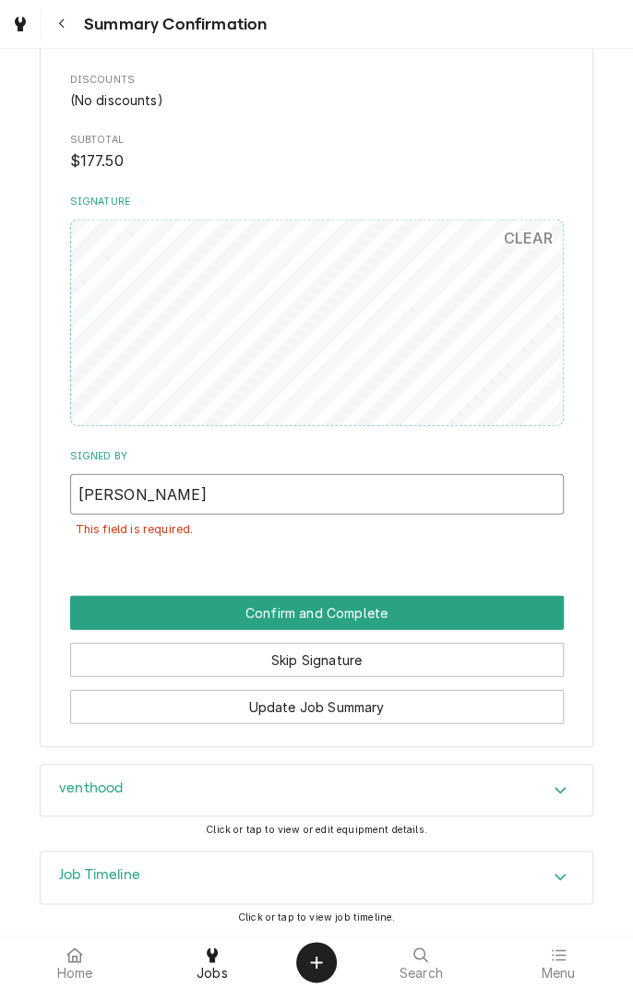
type input "Michael Muniz"
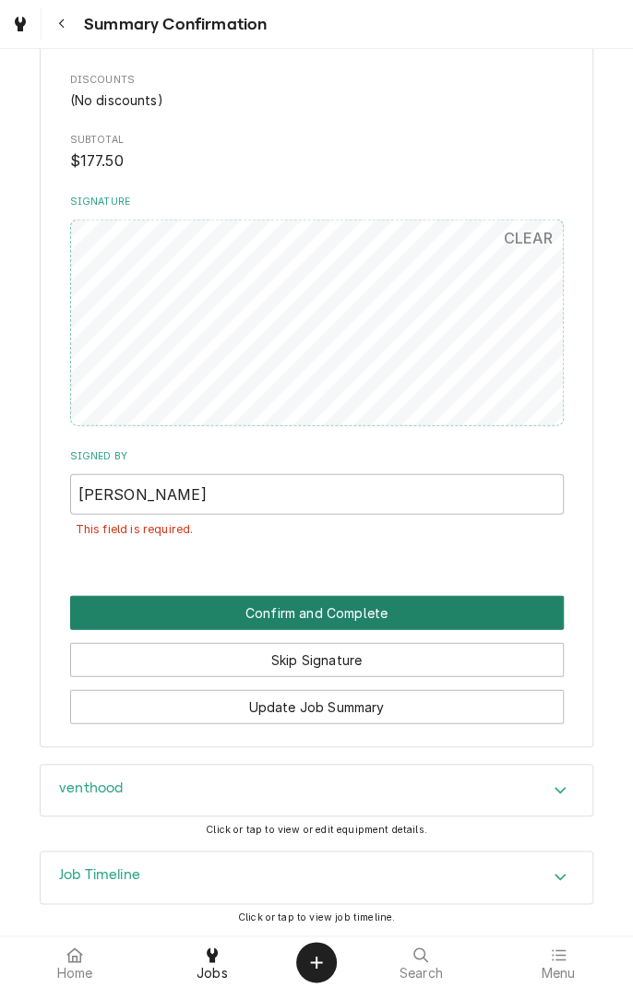
click at [231, 605] on button "Confirm and Complete" at bounding box center [317, 613] width 494 height 34
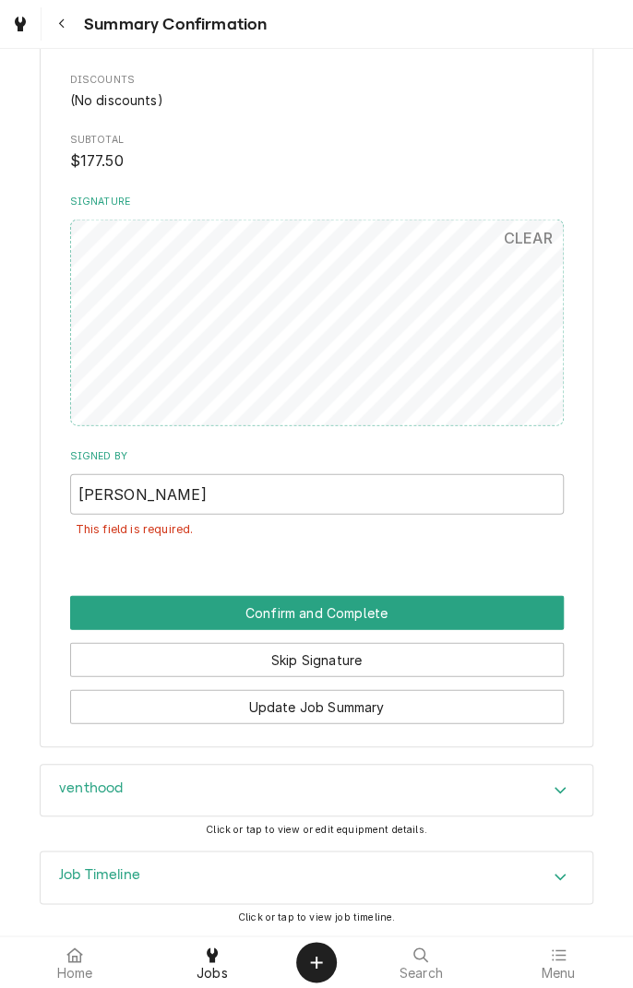
scroll to position [1131, 0]
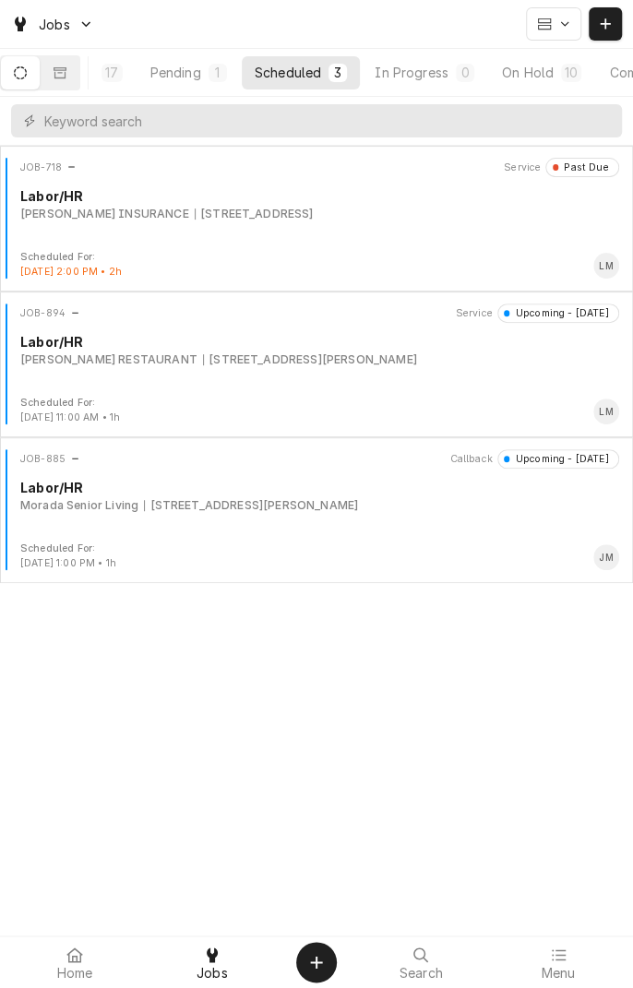
scroll to position [0, 173]
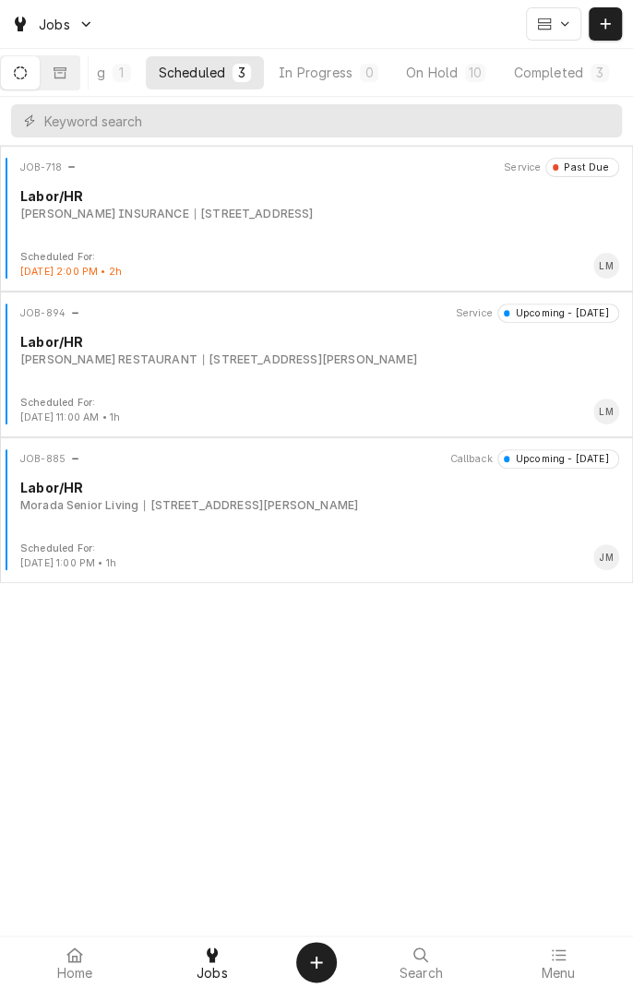
click at [561, 76] on div "Completed" at bounding box center [547, 72] width 69 height 19
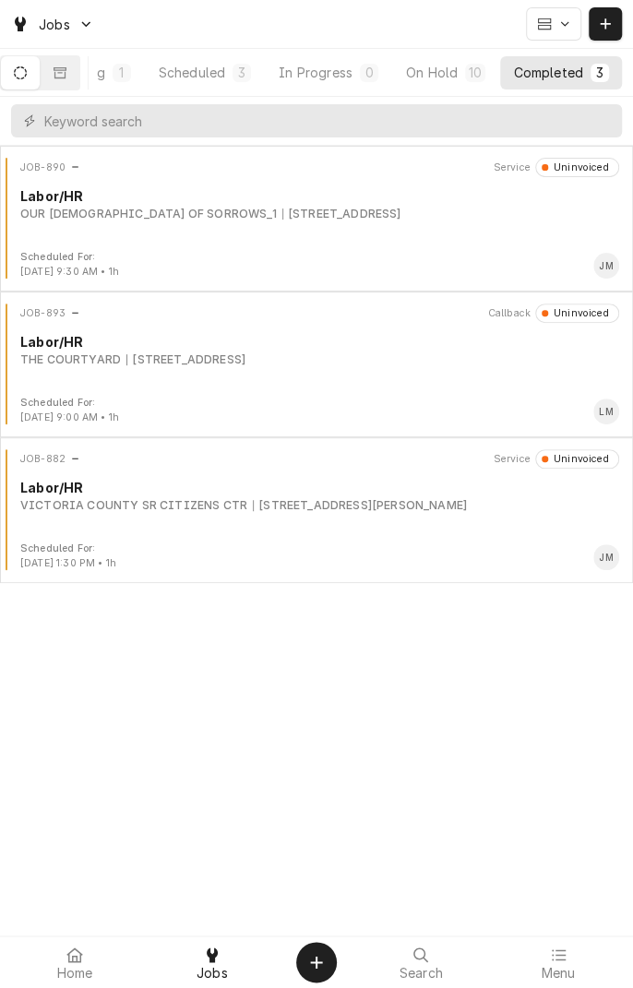
click at [222, 230] on div "JOB-890 Service Uninvoiced Labor/HR OUR LADY OF SORROWS_1 208 w river st, victo…" at bounding box center [316, 204] width 618 height 92
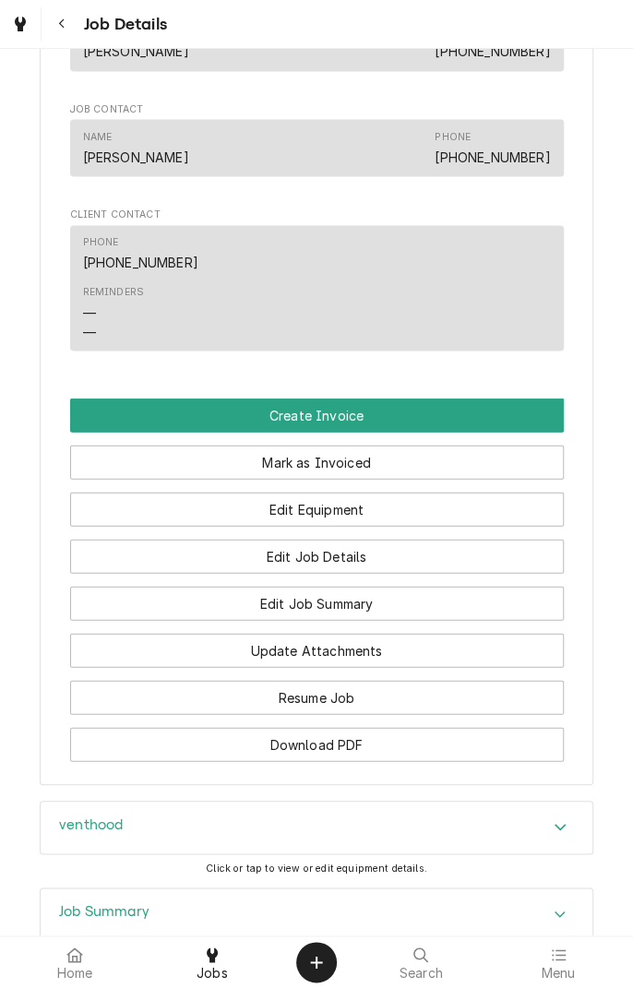
scroll to position [1082, 0]
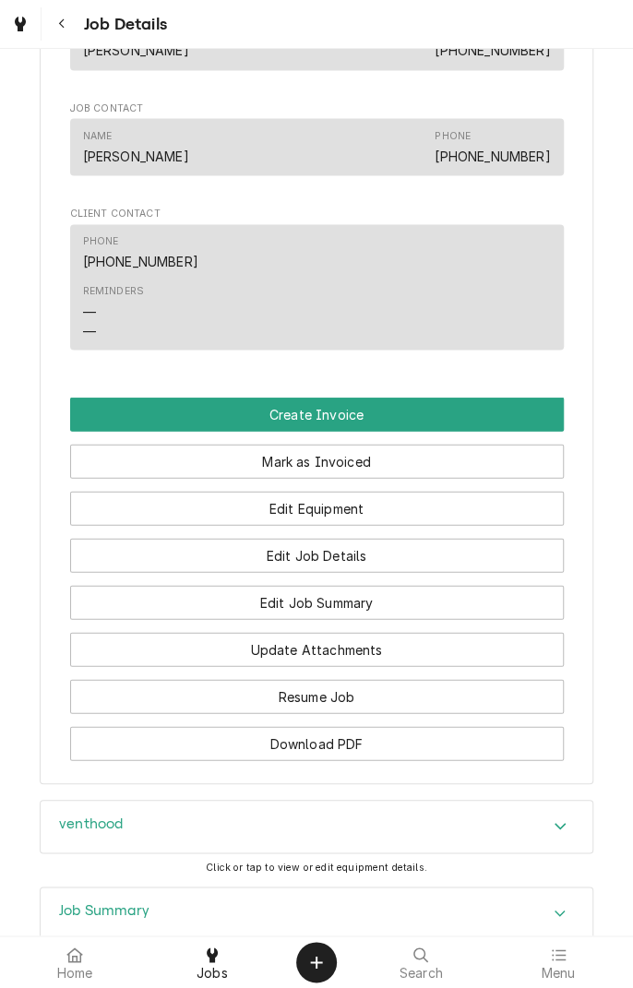
click at [408, 429] on button "Create Invoice" at bounding box center [317, 414] width 494 height 34
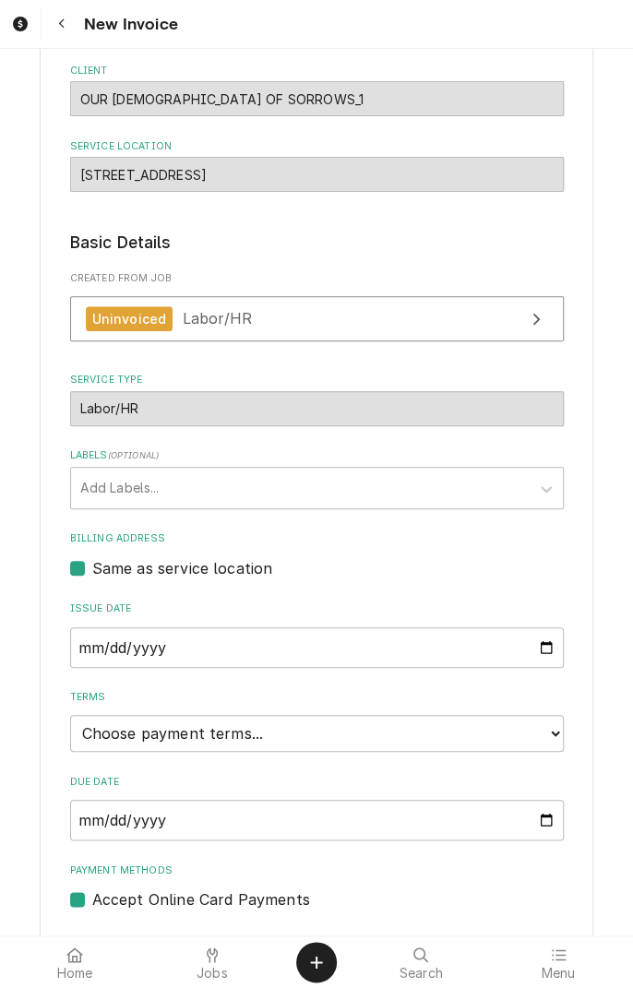
scroll to position [183, 0]
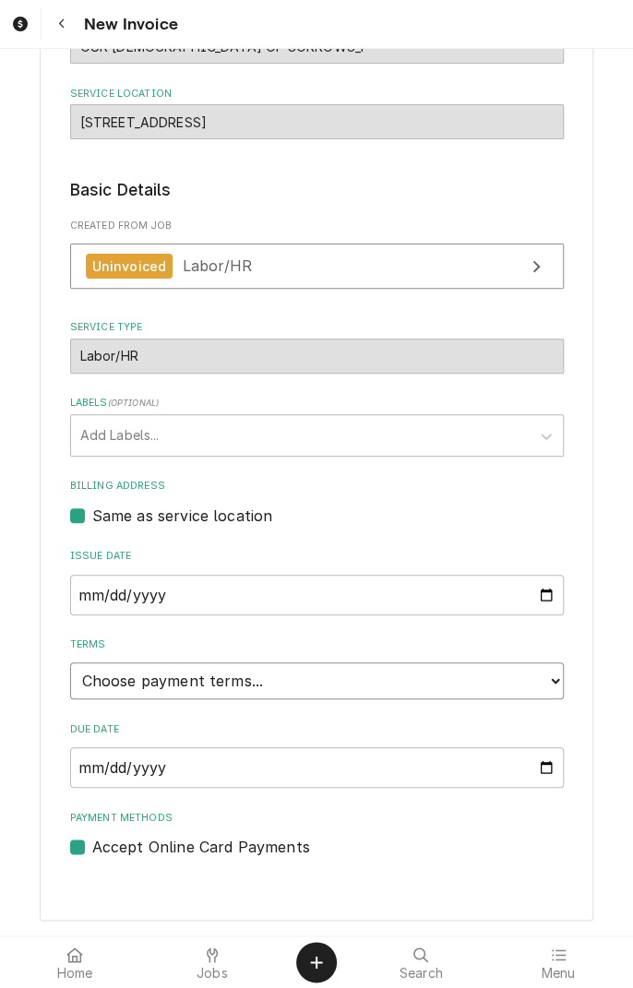
click at [475, 683] on select "Choose payment terms... Same Day Net 7 Net 14 Net 21 Net 30 Net 45 Net 60 Net 90" at bounding box center [317, 681] width 494 height 37
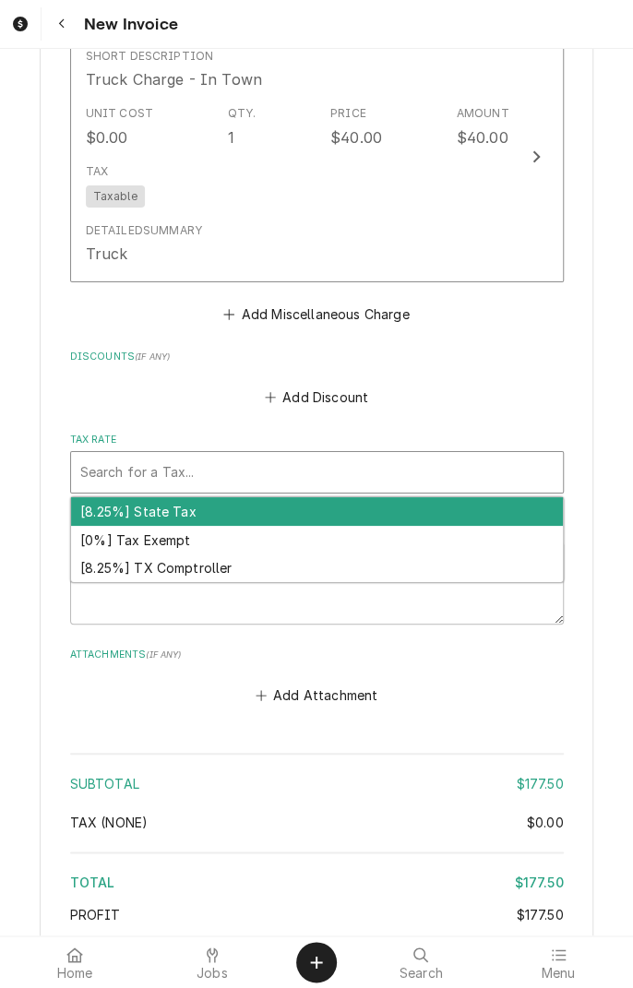
scroll to position [1942, 0]
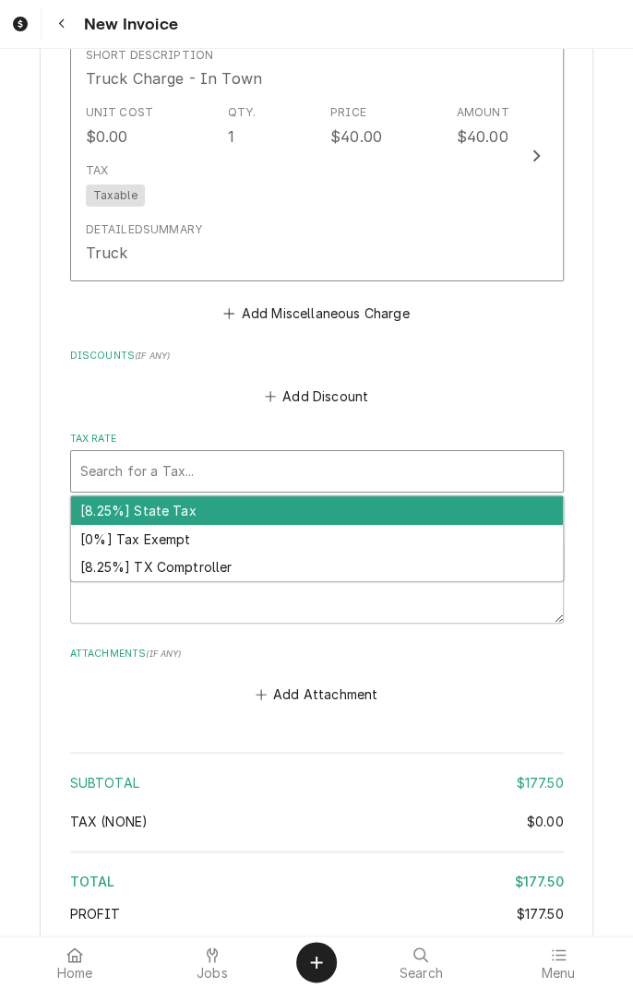
click at [172, 525] on div "[0%] Tax Exempt" at bounding box center [317, 539] width 492 height 29
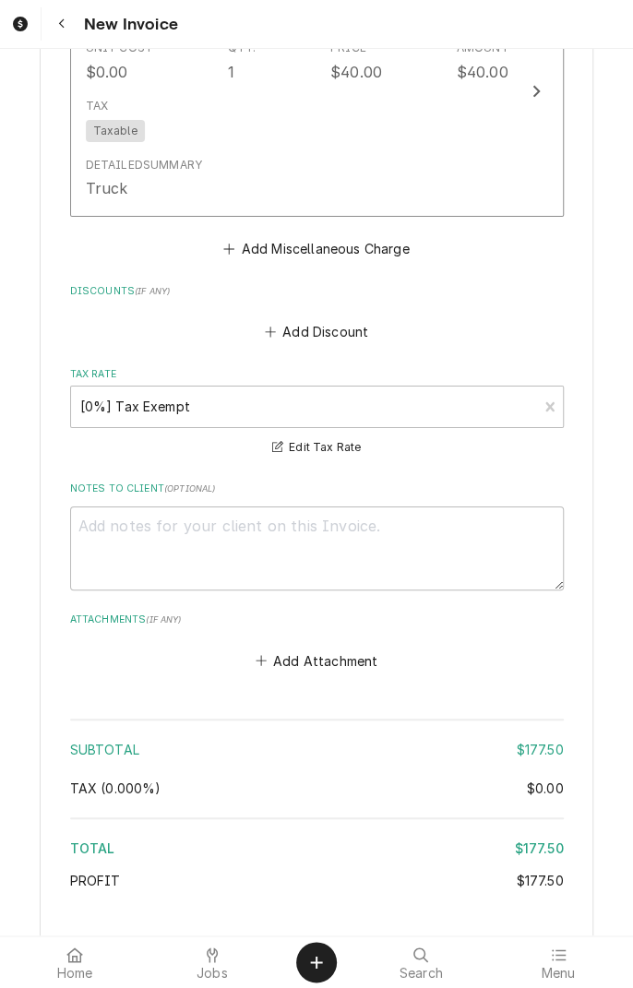
scroll to position [2112, 0]
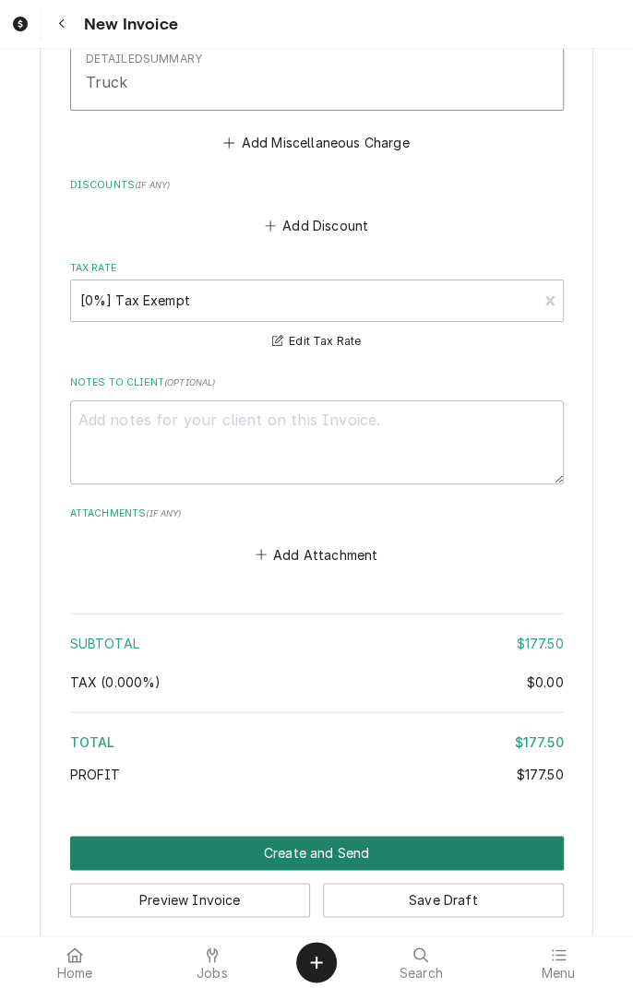
click at [364, 836] on button "Create and Send" at bounding box center [317, 853] width 494 height 34
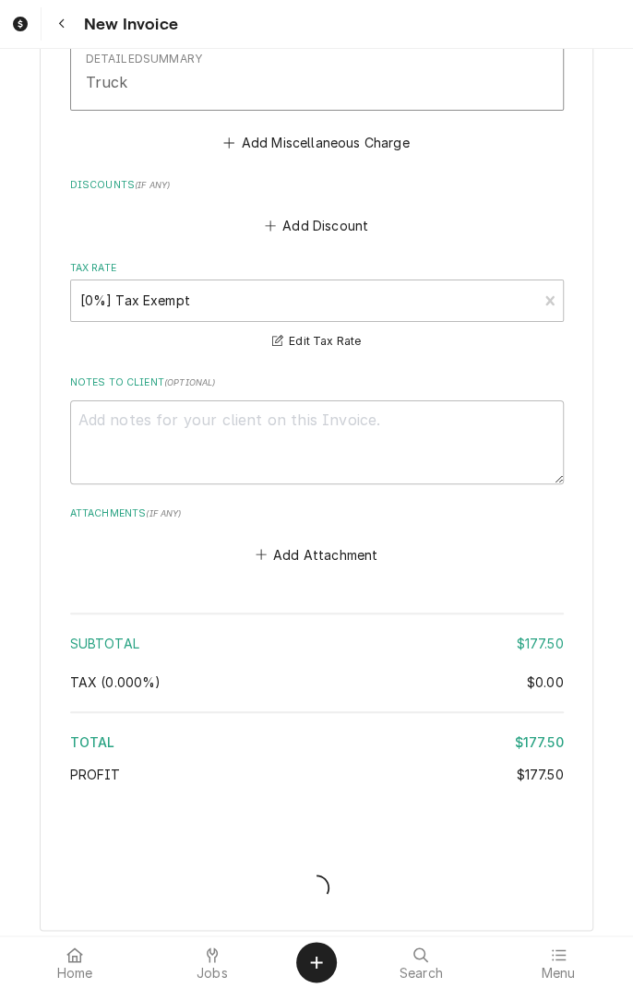
scroll to position [2102, 0]
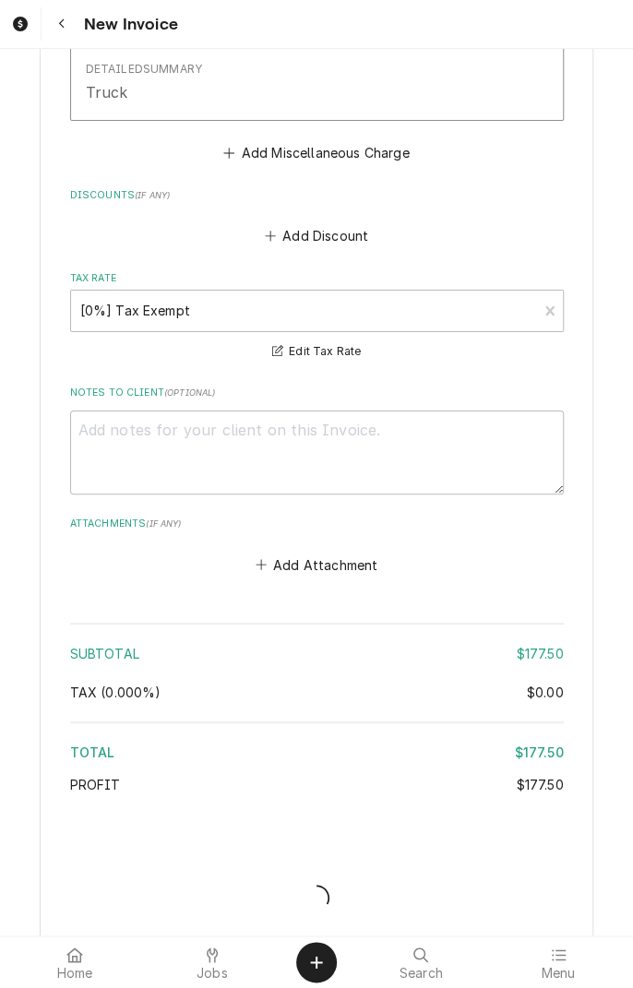
type textarea "x"
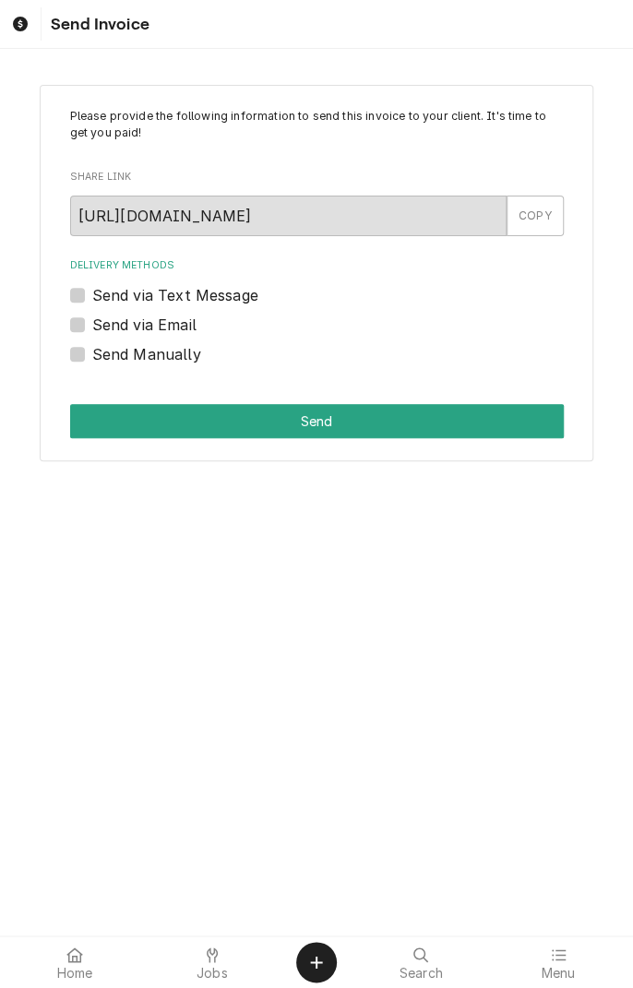
click at [170, 329] on label "Send via Email" at bounding box center [144, 325] width 104 height 22
click at [170, 329] on input "Send via Email" at bounding box center [339, 334] width 494 height 41
checkbox input "true"
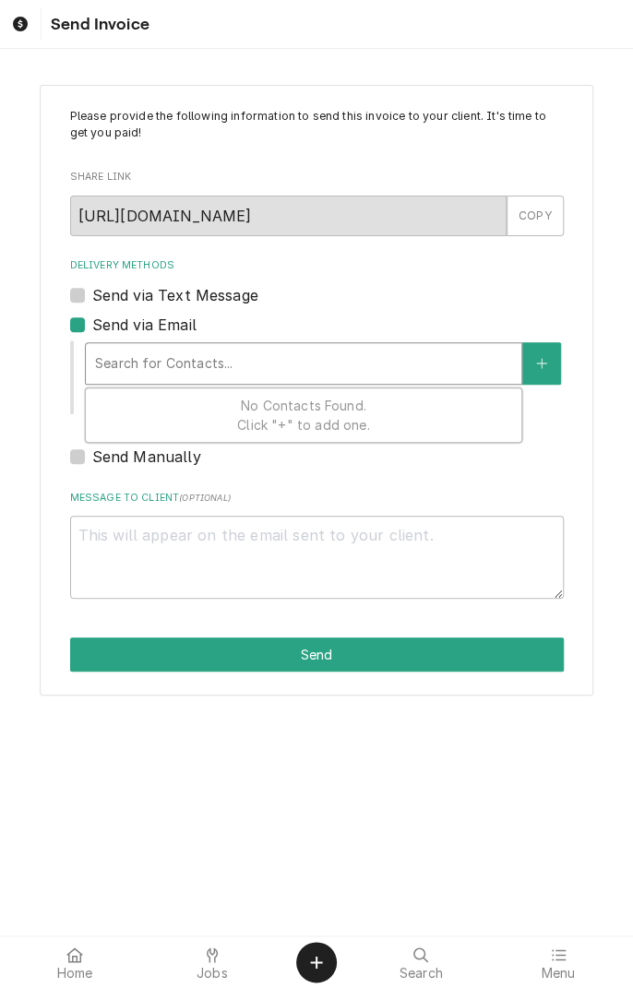
type textarea "x"
click at [550, 373] on button "Delivery Methods" at bounding box center [541, 363] width 39 height 42
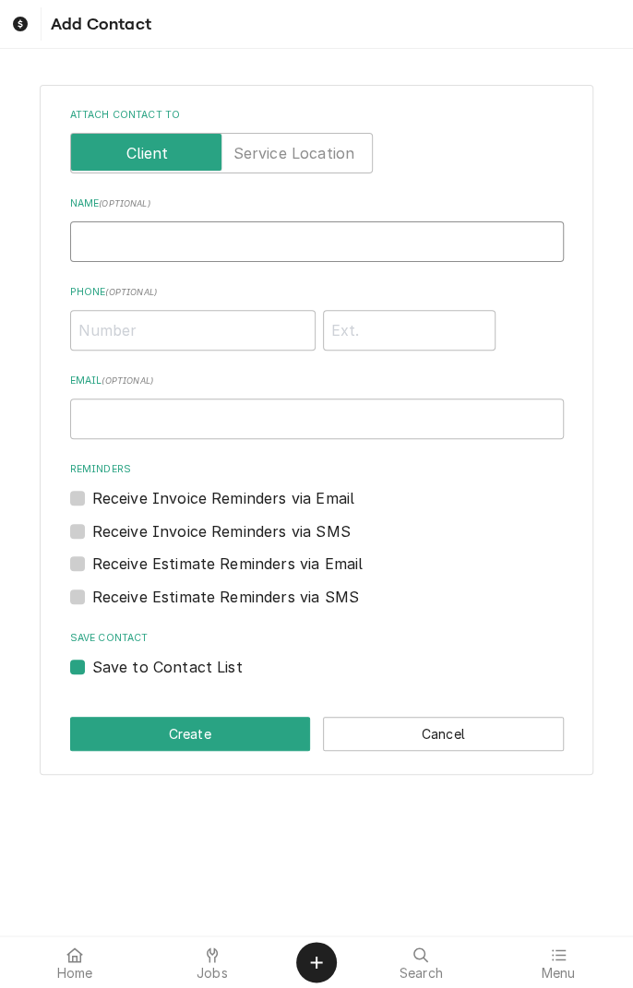
click at [162, 240] on input "Name ( optional )" at bounding box center [317, 241] width 494 height 41
type input "Michael"
click at [149, 425] on input "Email ( optional )" at bounding box center [317, 419] width 494 height 41
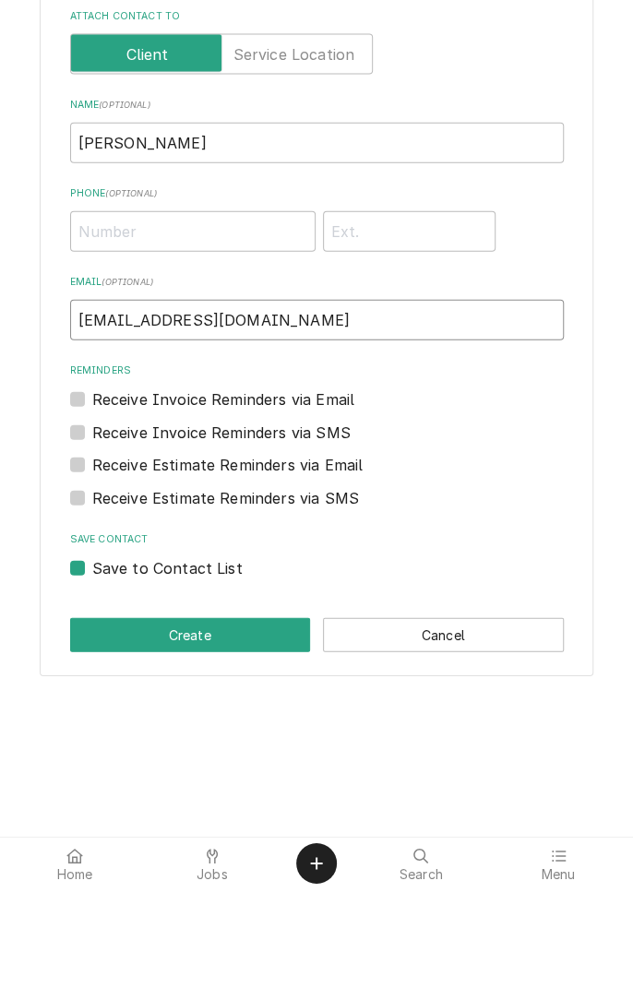
type input "mmuniz@ourladysorrows.org"
click at [92, 501] on label "Receive Invoice Reminders via Email" at bounding box center [223, 498] width 263 height 22
click at [92, 501] on input "Reminders" at bounding box center [339, 507] width 494 height 41
checkbox input "true"
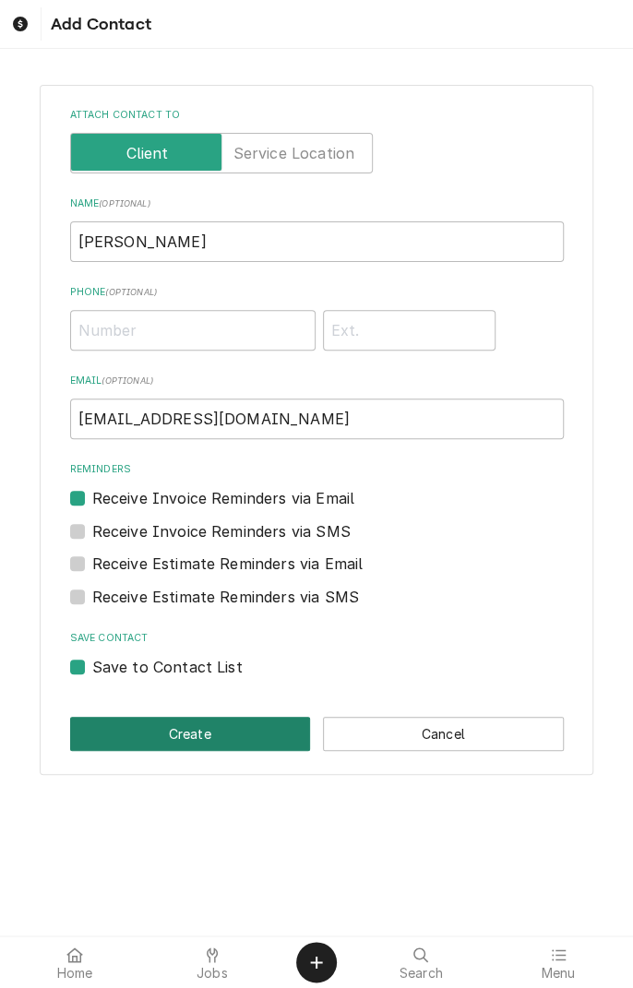
click at [204, 725] on button "Create" at bounding box center [190, 734] width 241 height 34
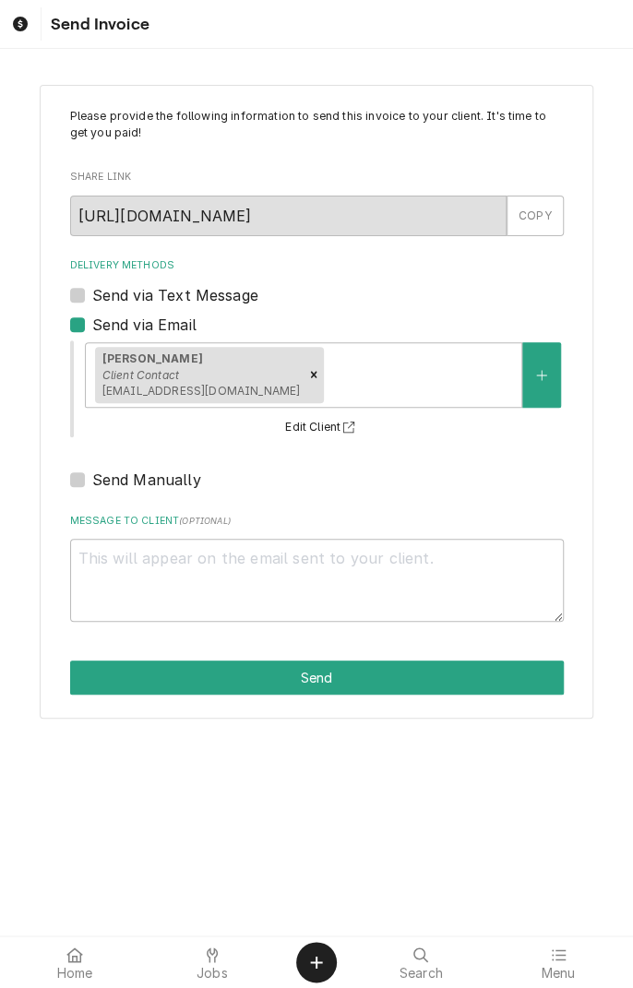
click at [292, 677] on button "Send" at bounding box center [317, 678] width 494 height 34
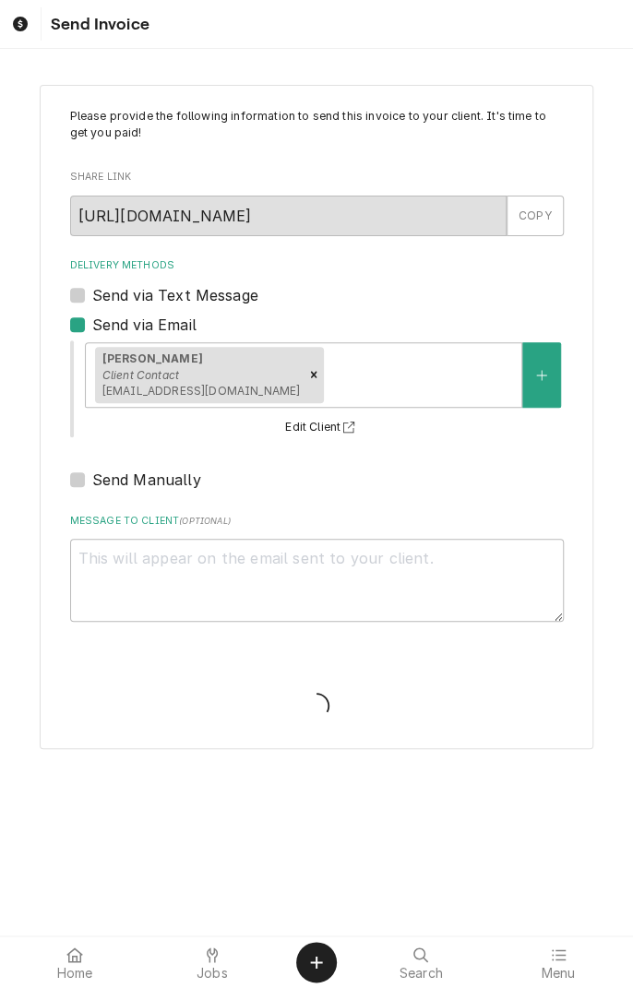
type textarea "x"
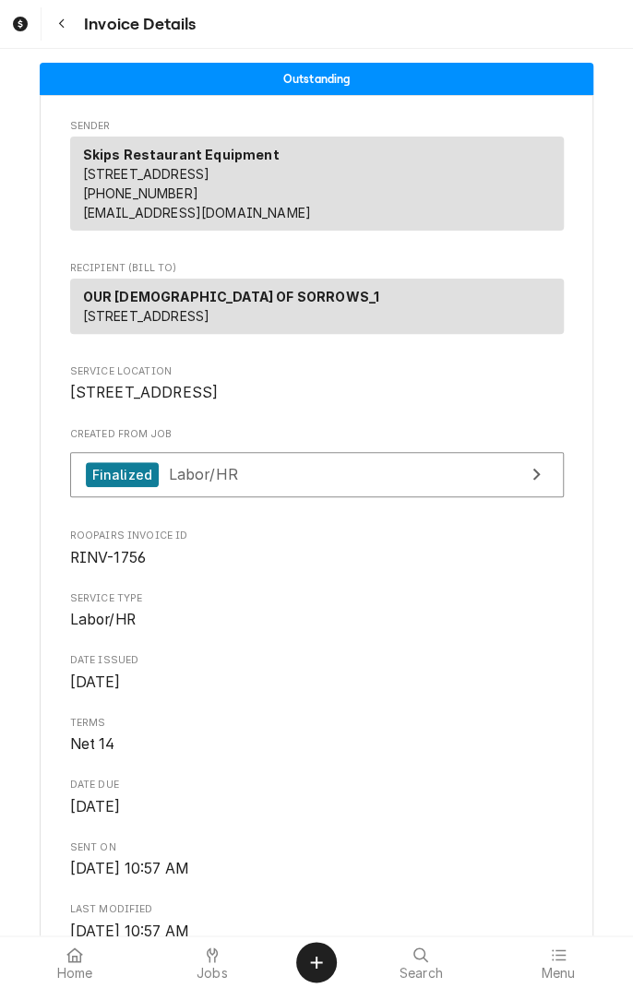
click at [209, 958] on icon at bounding box center [212, 955] width 11 height 15
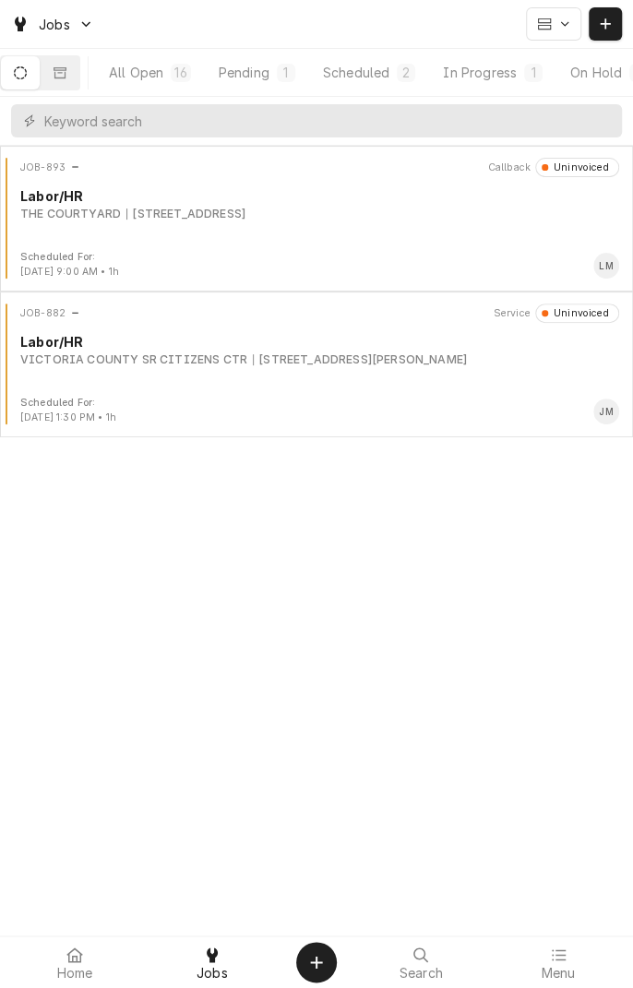
click at [379, 79] on div "Scheduled" at bounding box center [356, 72] width 66 height 19
